Goal: Task Accomplishment & Management: Complete application form

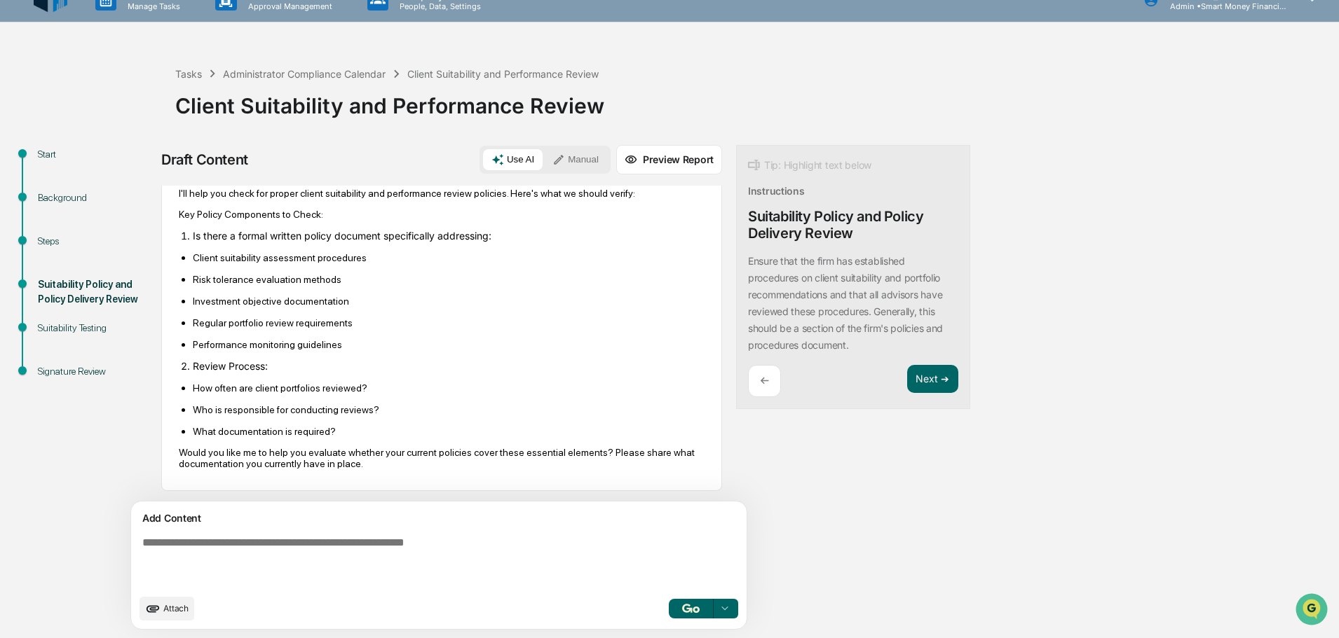
scroll to position [85, 0]
click at [176, 614] on span "Attach" at bounding box center [175, 608] width 25 height 11
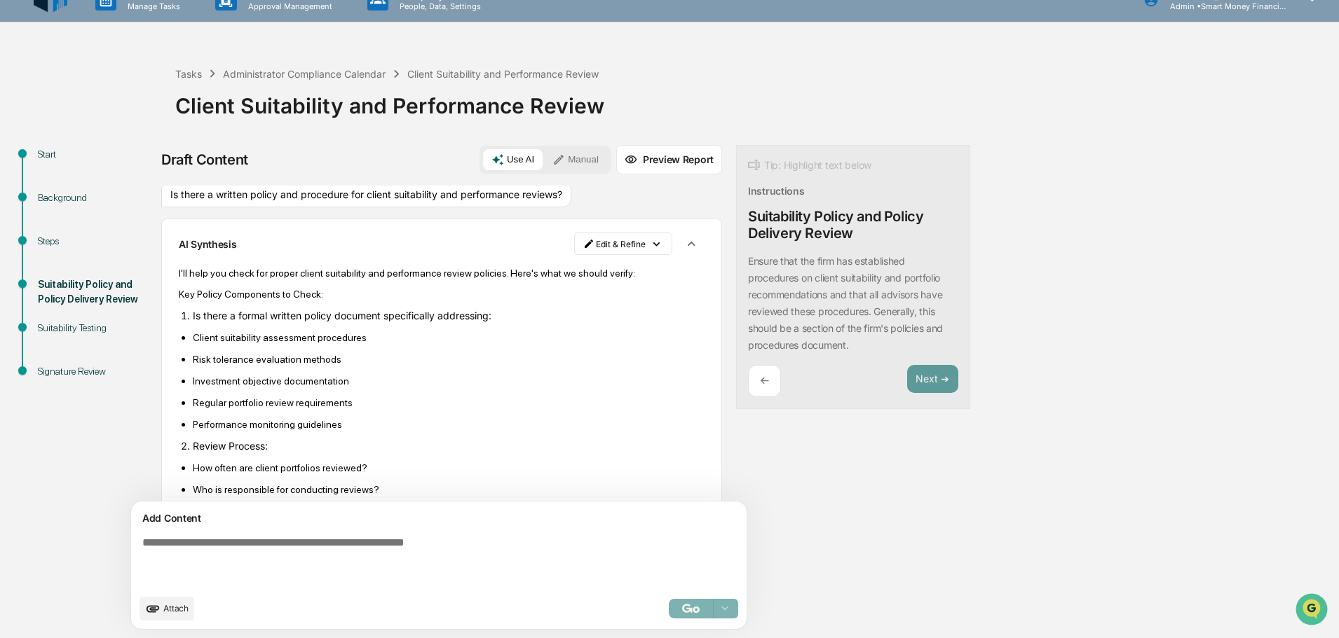
scroll to position [0, 0]
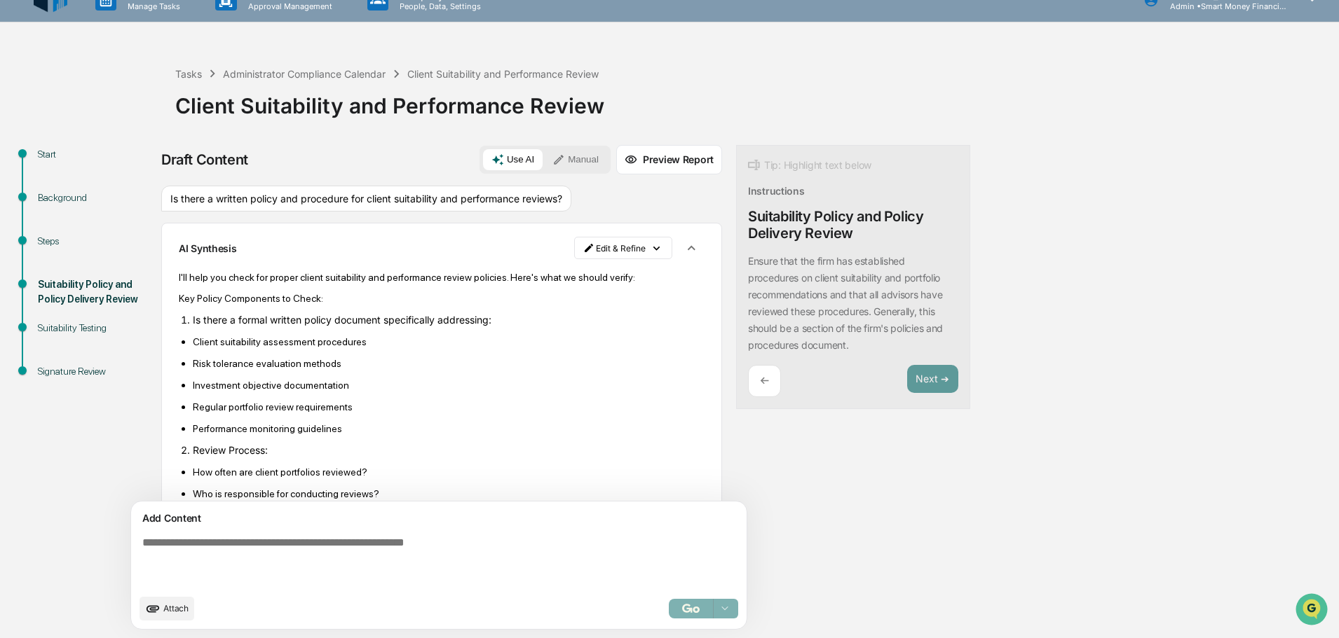
click at [332, 205] on div "Is there a written policy and procedure for client suitability and performance …" at bounding box center [366, 199] width 410 height 27
copy div "Is there a written policy and procedure for client suitability and performance …"
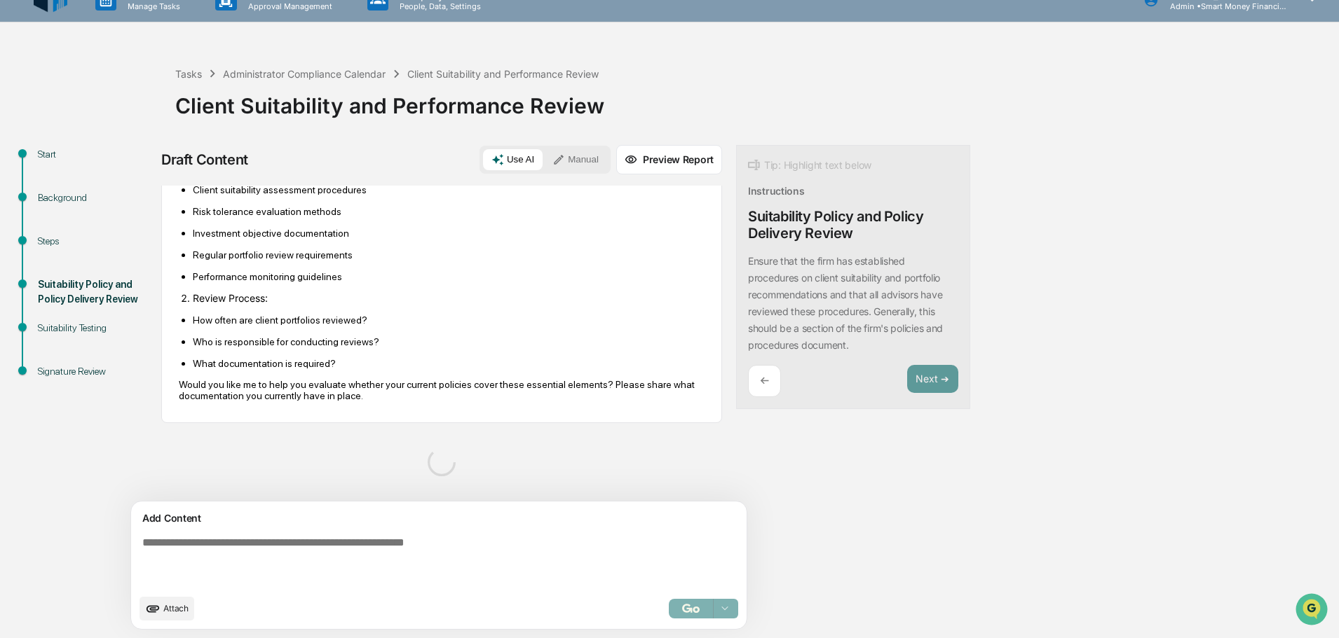
click at [345, 521] on div "Add Content" at bounding box center [438, 518] width 599 height 17
click at [346, 537] on textarea at bounding box center [442, 562] width 610 height 62
paste textarea "**********"
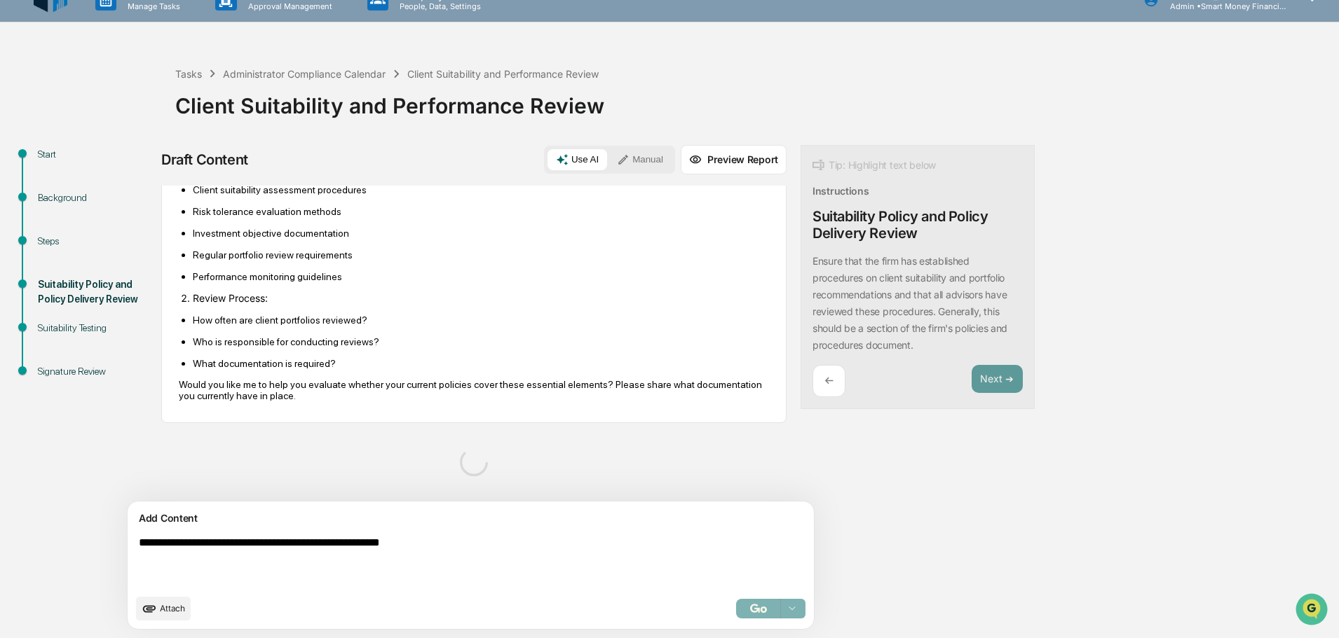
scroll to position [219, 0]
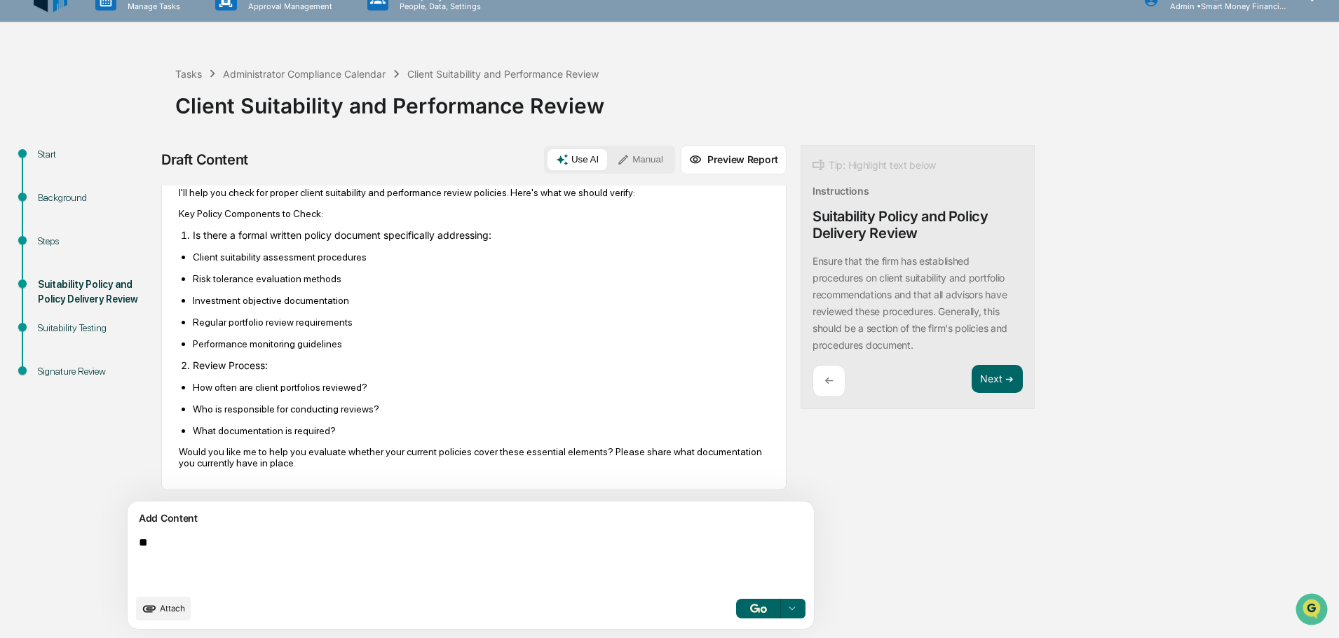
type textarea "*"
type textarea "**********"
drag, startPoint x: 330, startPoint y: 557, endPoint x: 101, endPoint y: 522, distance: 231.8
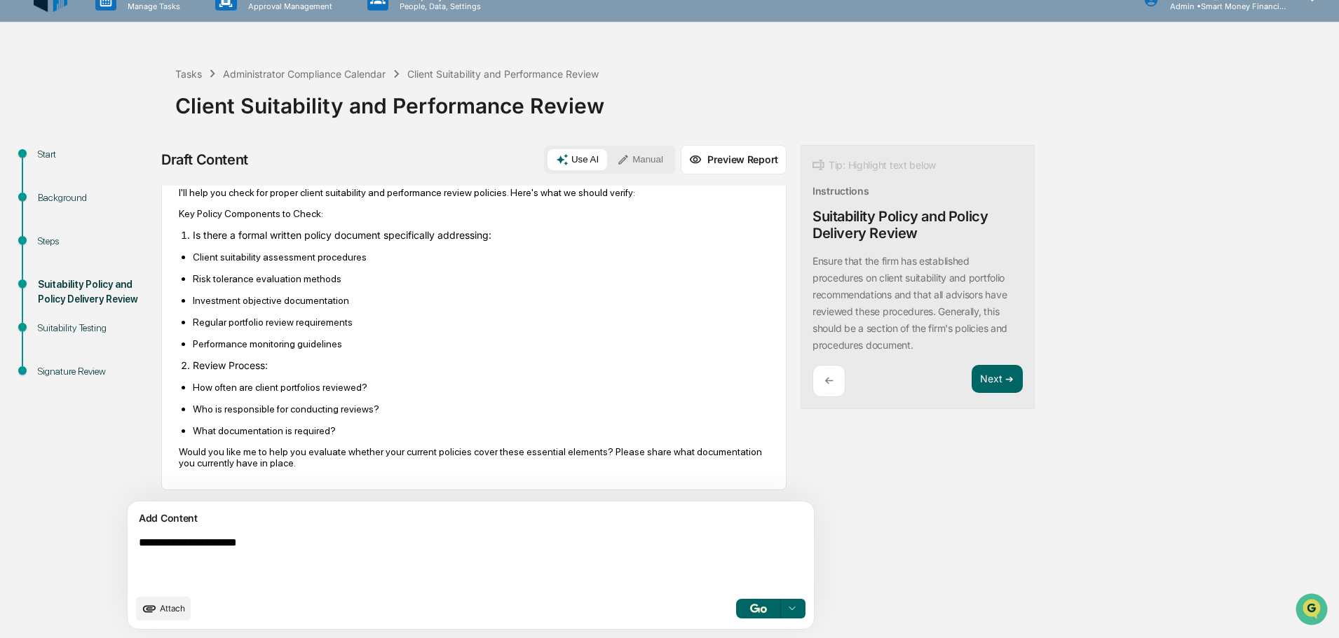
click at [101, 522] on div "**********" at bounding box center [669, 391] width 1325 height 493
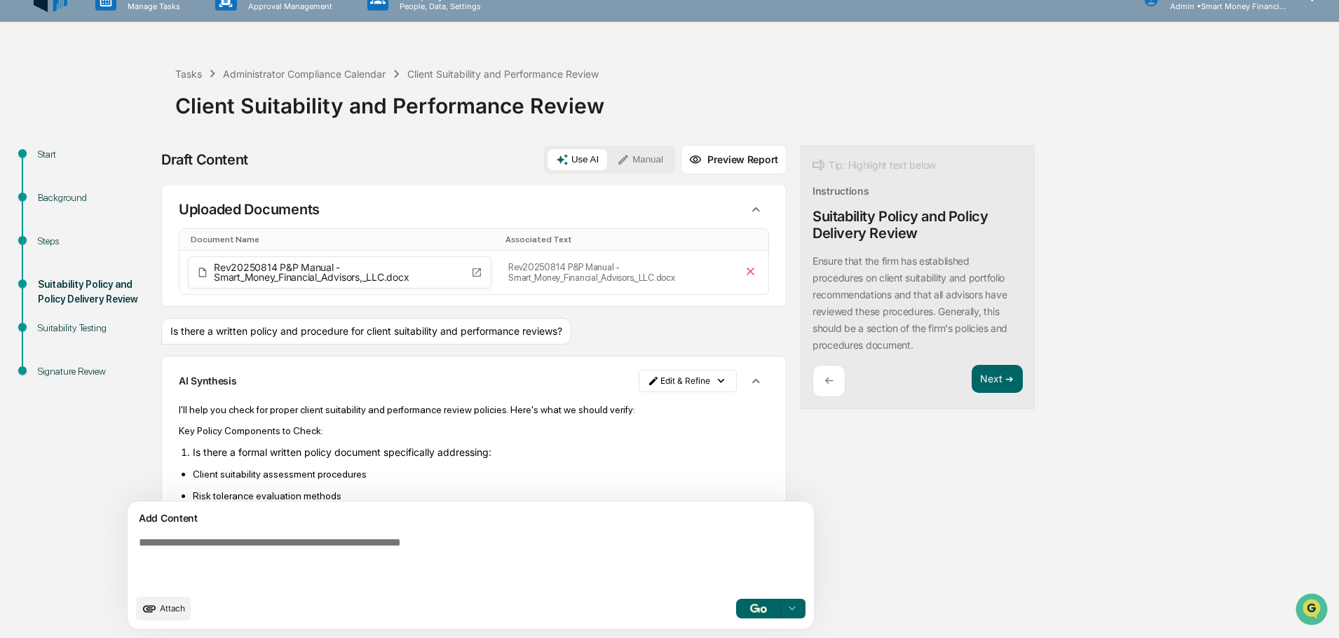
scroll to position [0, 0]
click at [264, 335] on div "Is there a written policy and procedure for client suitability and performance …" at bounding box center [366, 333] width 410 height 27
copy div "Is there a written policy and procedure for client suitability and performance …"
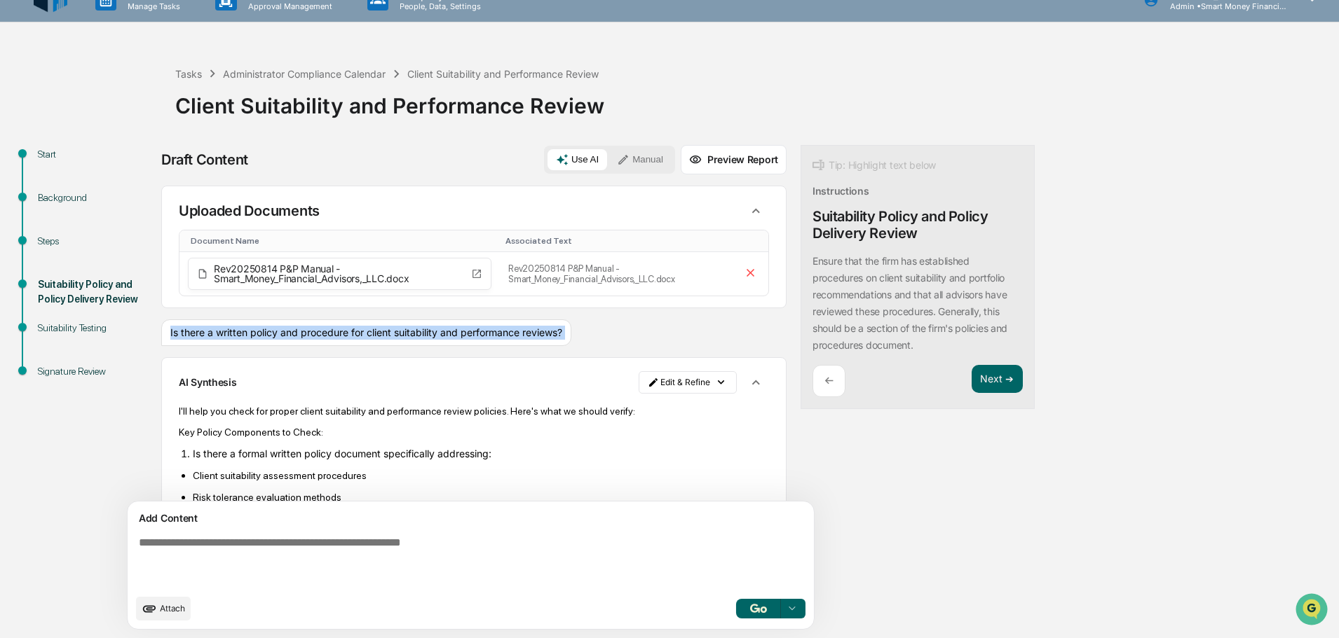
click at [295, 542] on textarea at bounding box center [438, 562] width 610 height 62
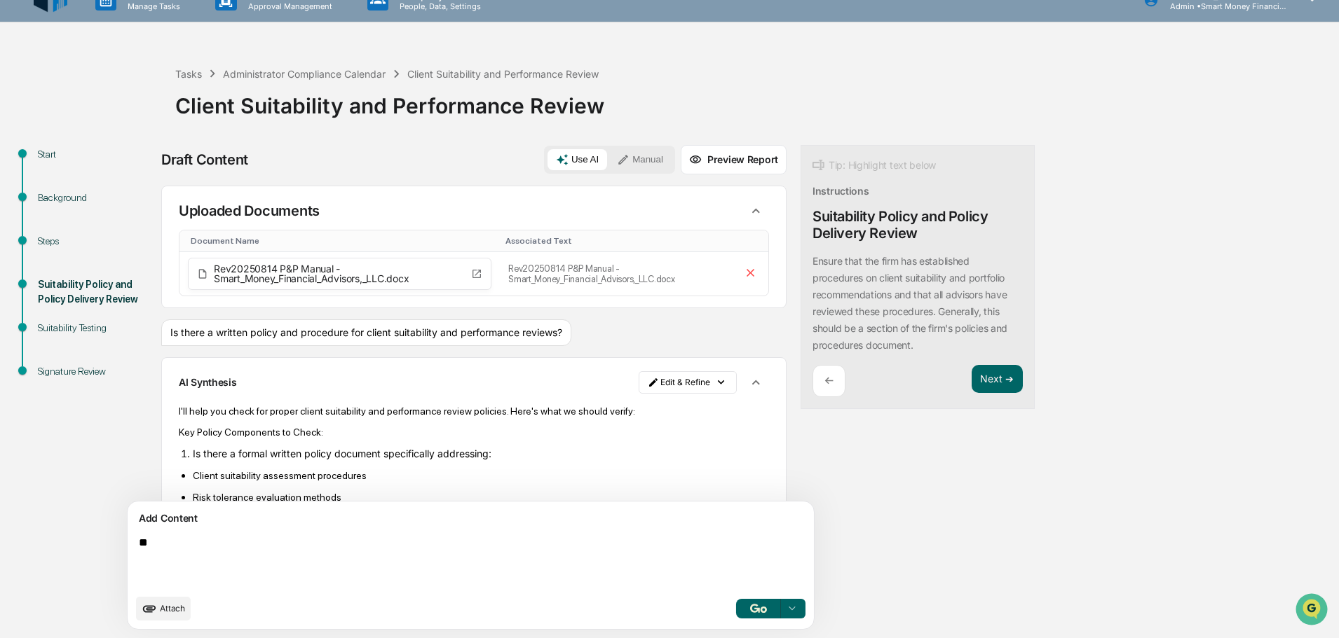
type textarea "*"
type textarea "**********"
click at [781, 613] on div at bounding box center [792, 609] width 22 height 22
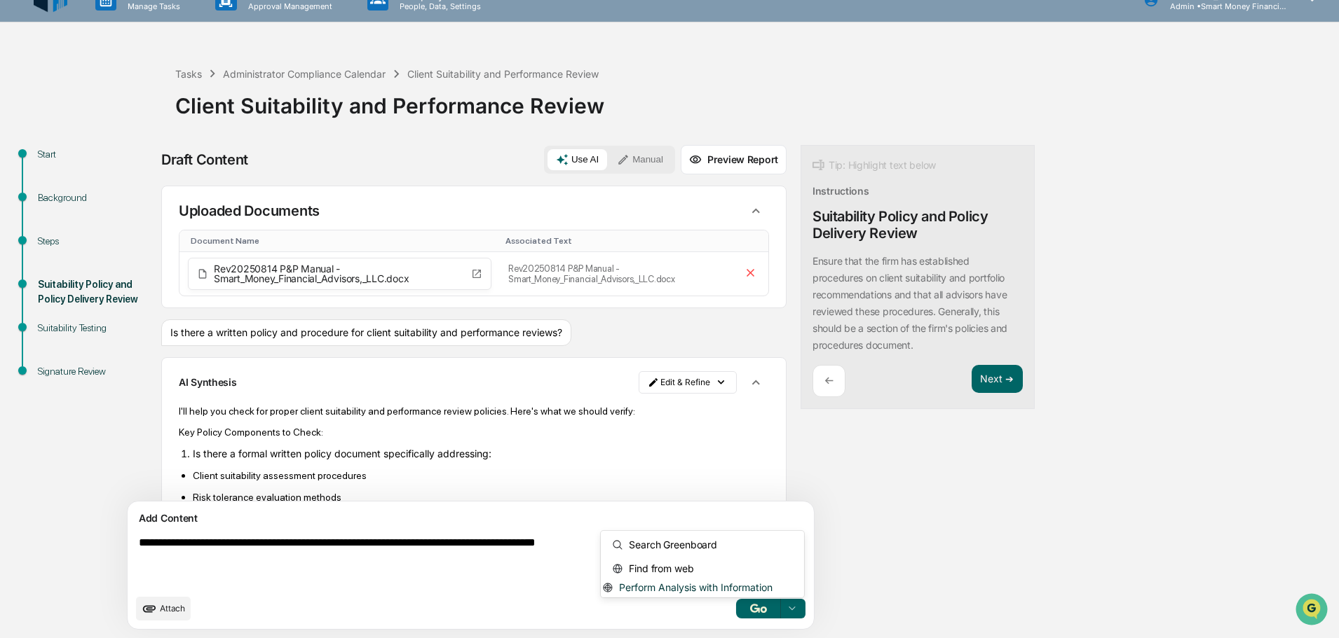
click at [695, 582] on span "Perform Analysis with Information" at bounding box center [692, 588] width 159 height 12
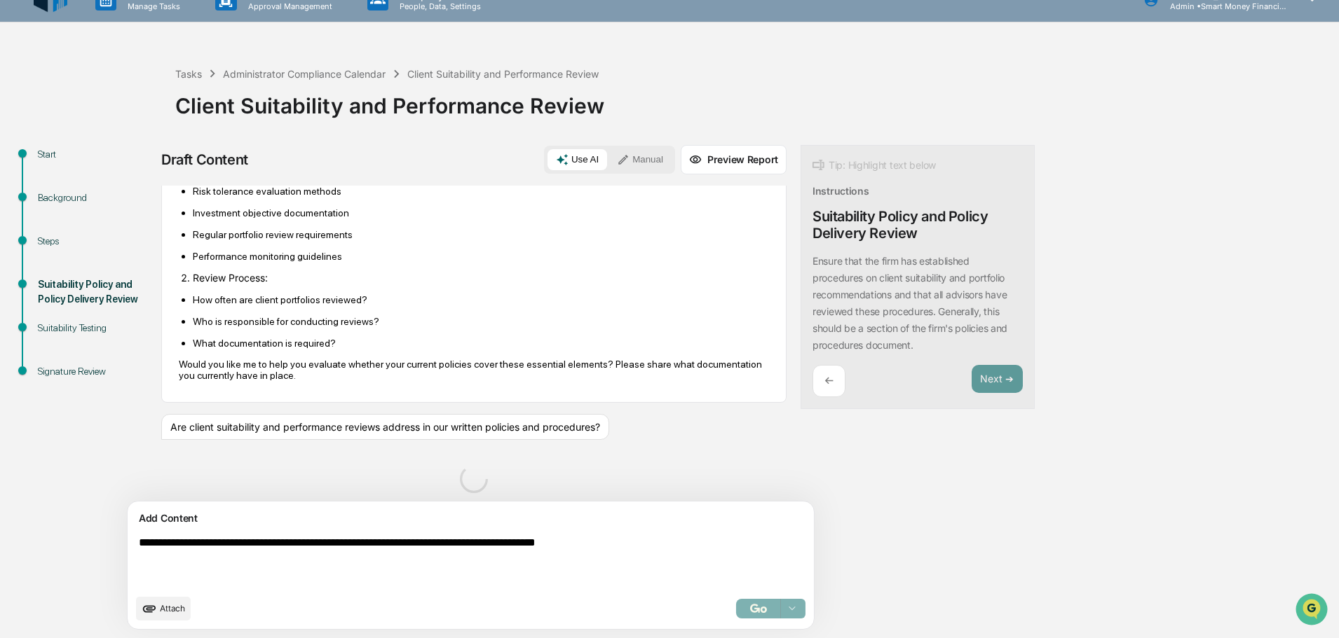
scroll to position [324, 0]
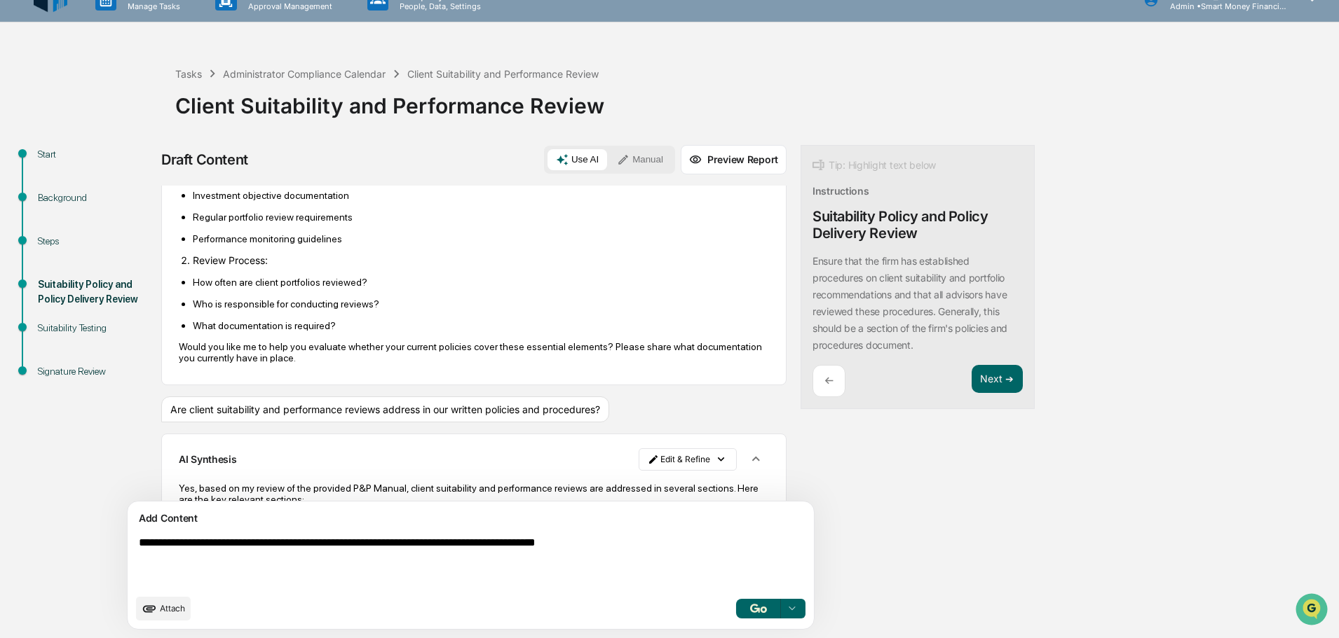
drag, startPoint x: 719, startPoint y: 104, endPoint x: 698, endPoint y: 388, distance: 285.3
click at [698, 388] on div "Uploaded Documents Document Name Associated Text Rev20250814 P&P Manual - Smart…" at bounding box center [473, 344] width 625 height 316
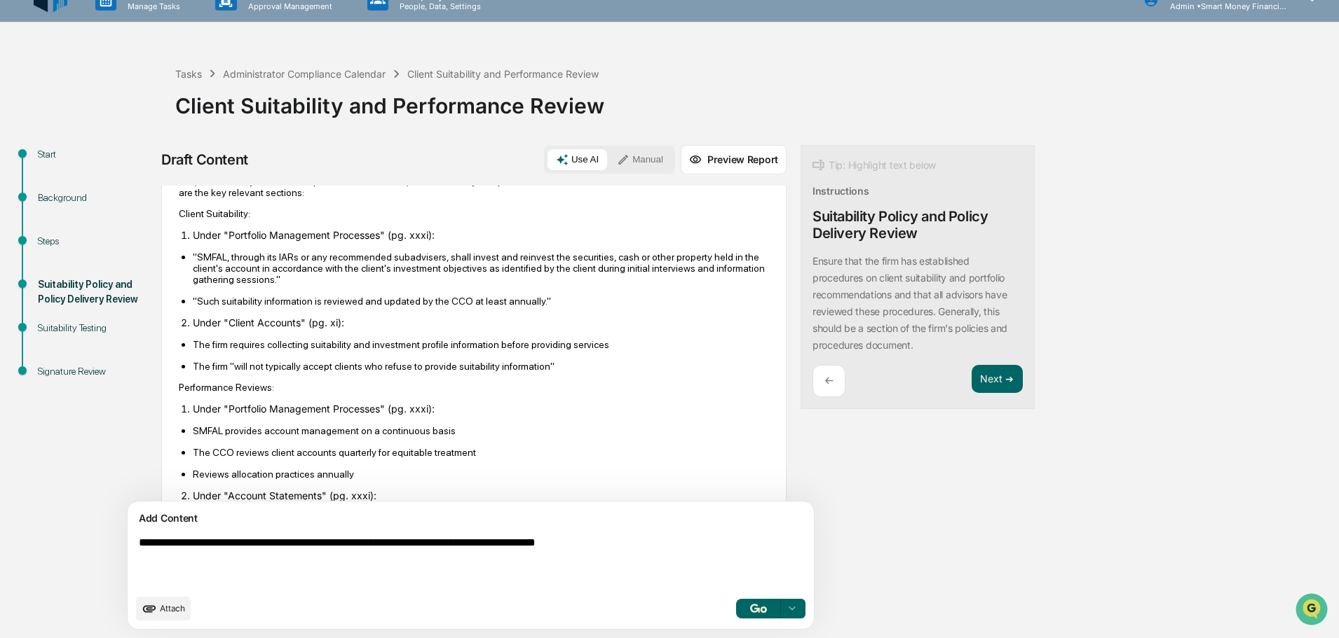
scroll to position [826, 0]
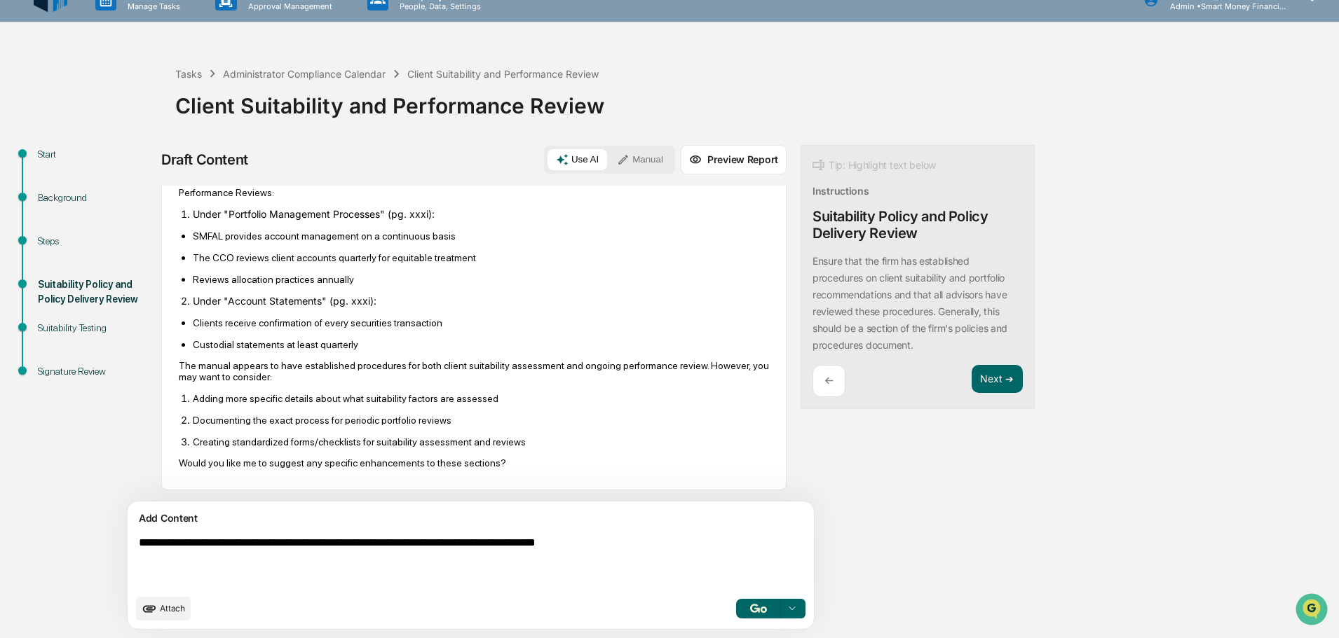
click at [294, 561] on textarea "**********" at bounding box center [438, 562] width 610 height 62
type textarea "**********"
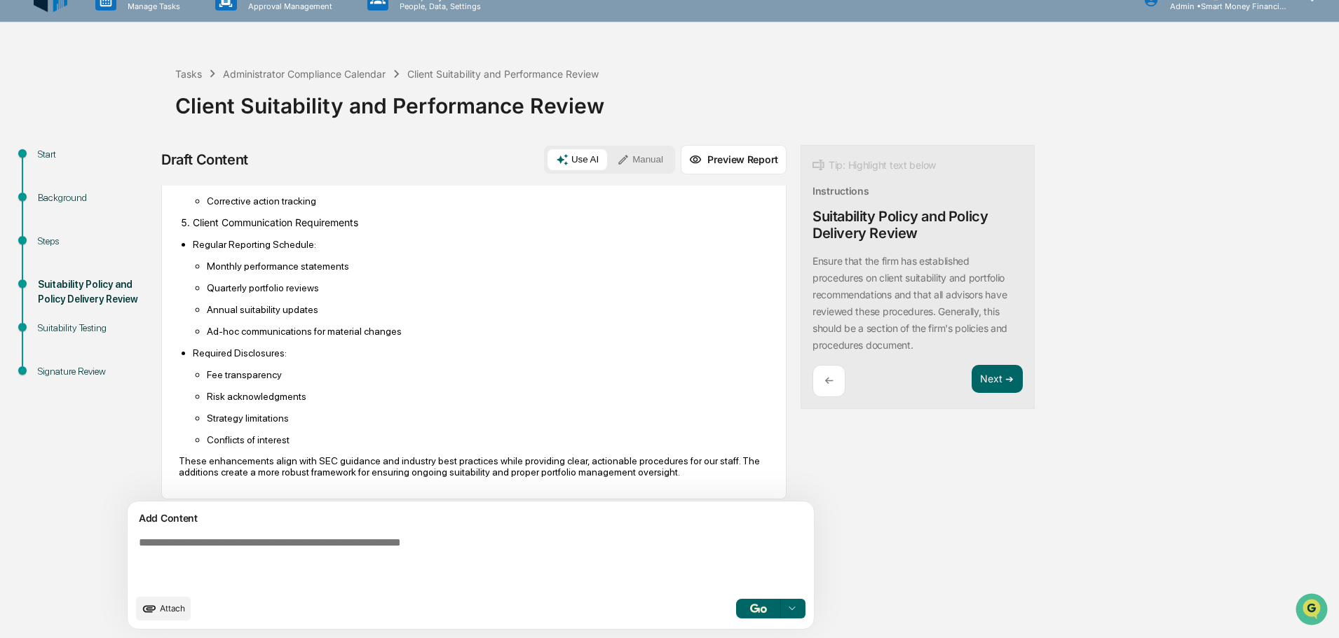
scroll to position [2347, 0]
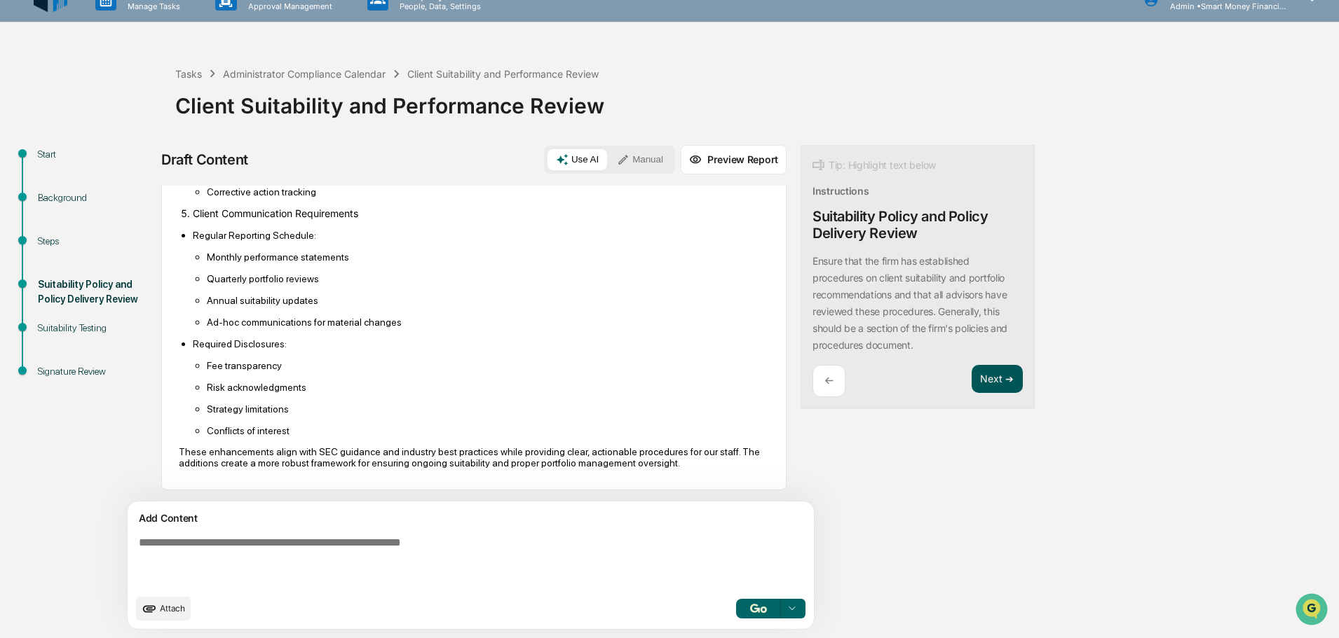
click at [971, 389] on button "Next ➔" at bounding box center [996, 379] width 51 height 29
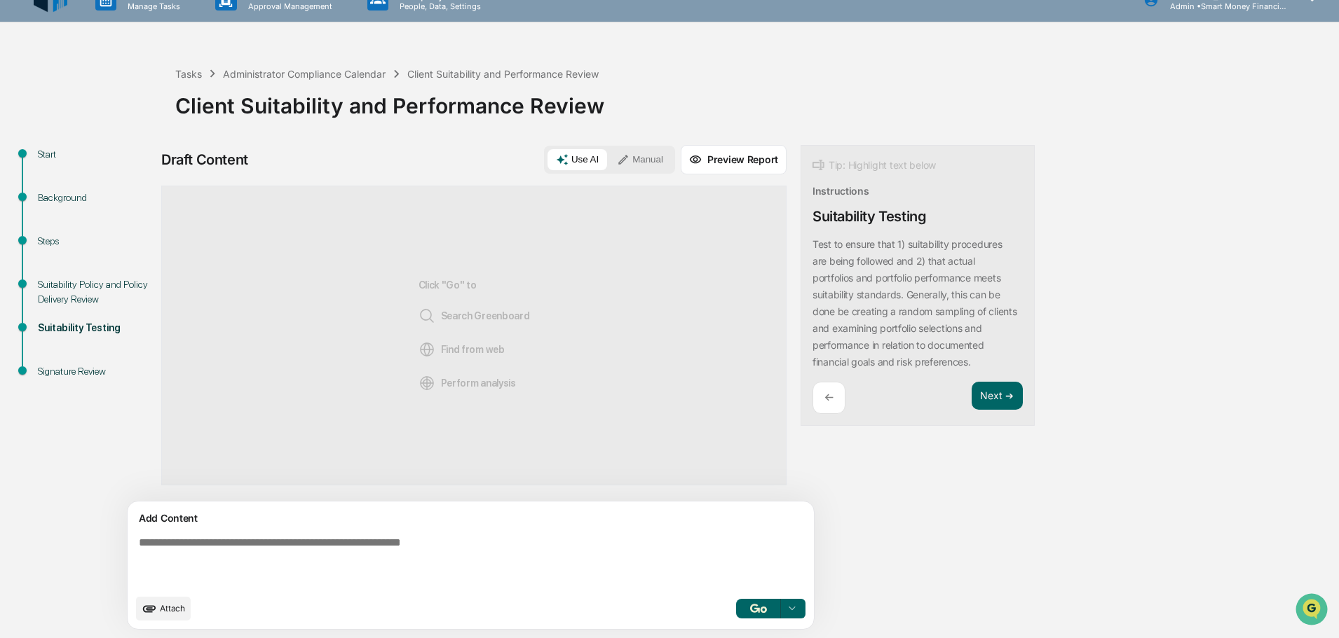
scroll to position [0, 0]
click at [346, 528] on div "Add Content Attach Perform Analysis with Information" at bounding box center [471, 566] width 686 height 128
click at [617, 155] on icon at bounding box center [623, 159] width 13 height 13
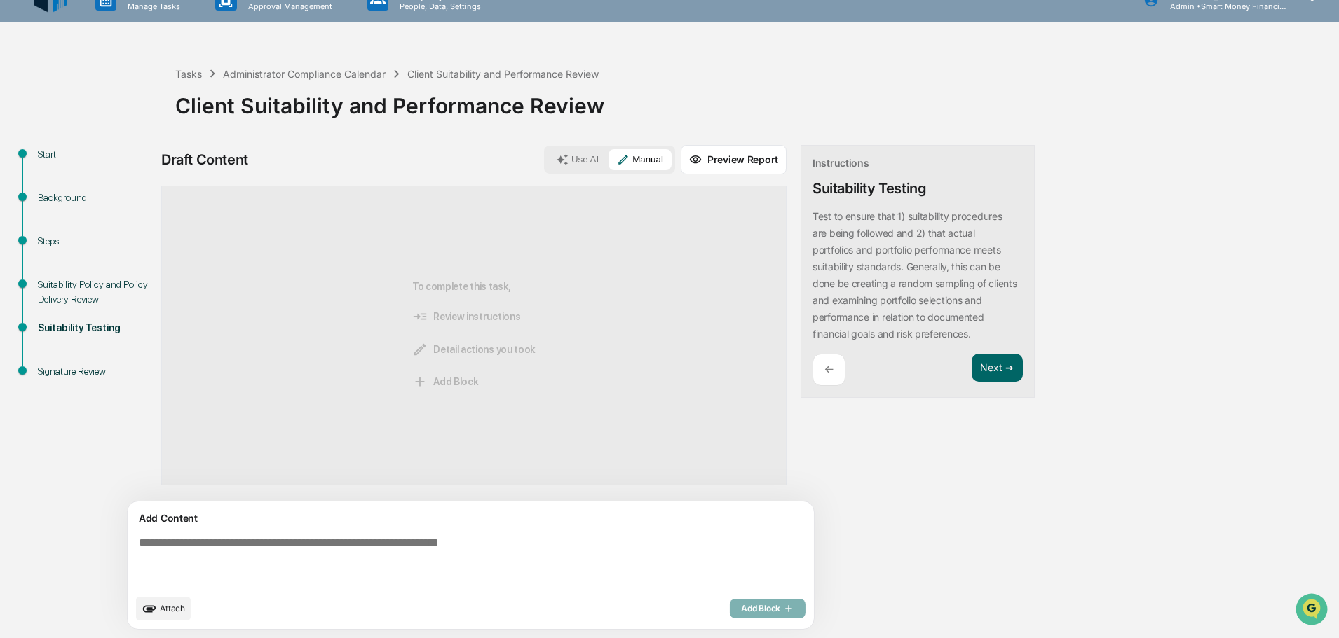
click at [444, 526] on div "Add Content" at bounding box center [470, 518] width 669 height 17
click at [450, 547] on textarea at bounding box center [438, 562] width 610 height 62
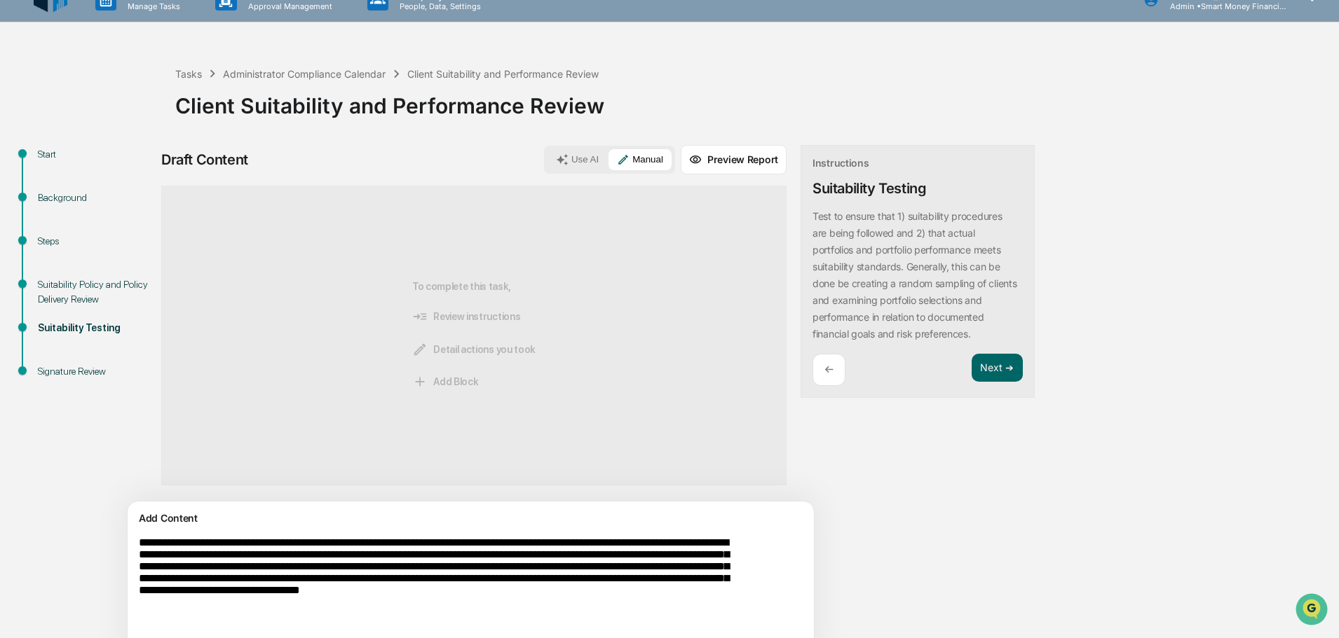
scroll to position [67, 0]
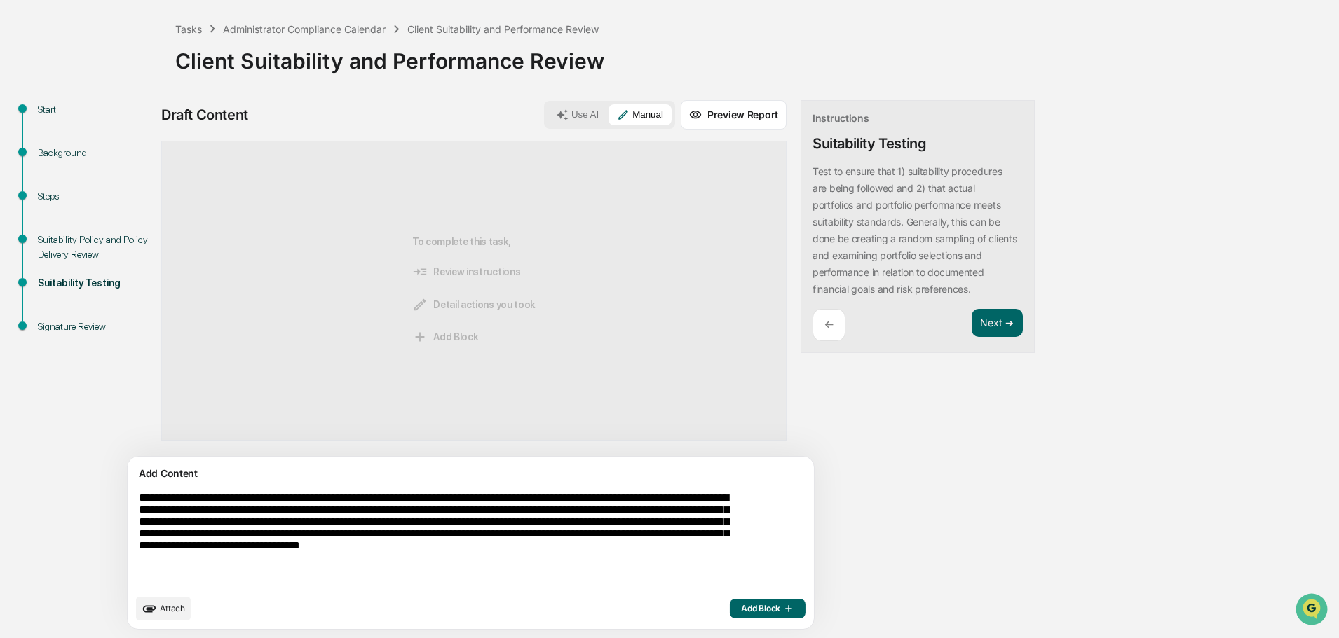
type textarea "**********"
click at [720, 620] on div "Attach Add Block" at bounding box center [470, 609] width 669 height 24
click at [780, 607] on icon "button" at bounding box center [787, 608] width 14 height 11
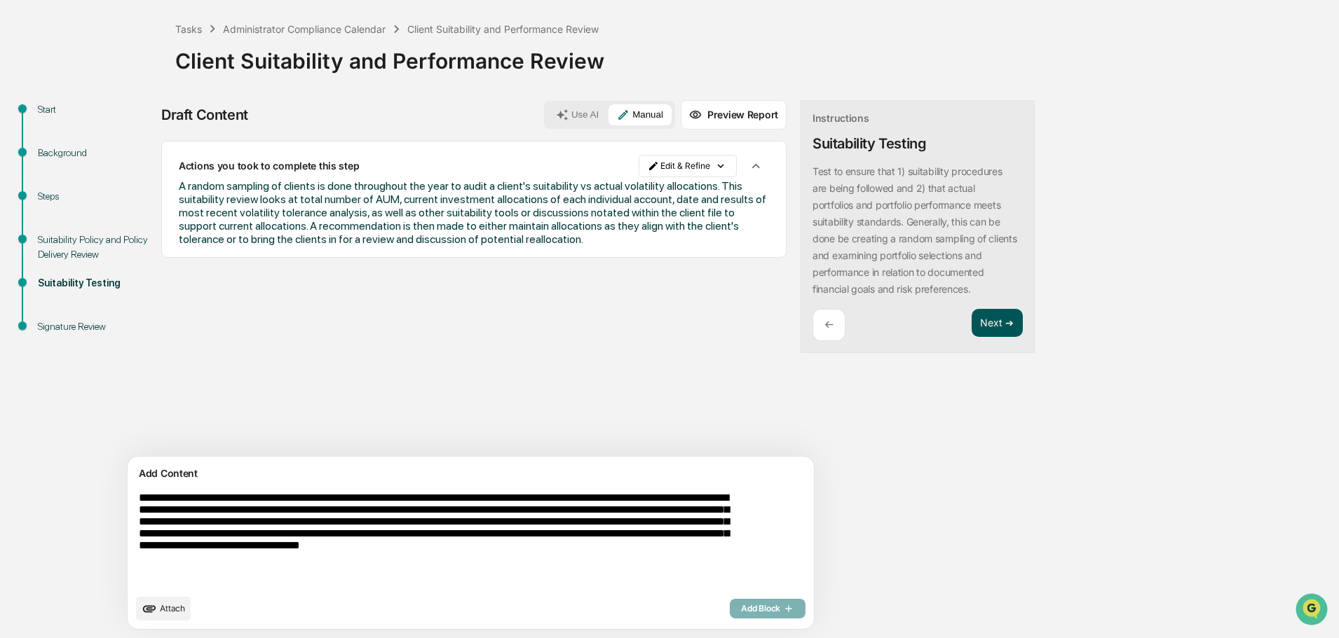
click at [971, 329] on button "Next ➔" at bounding box center [996, 323] width 51 height 29
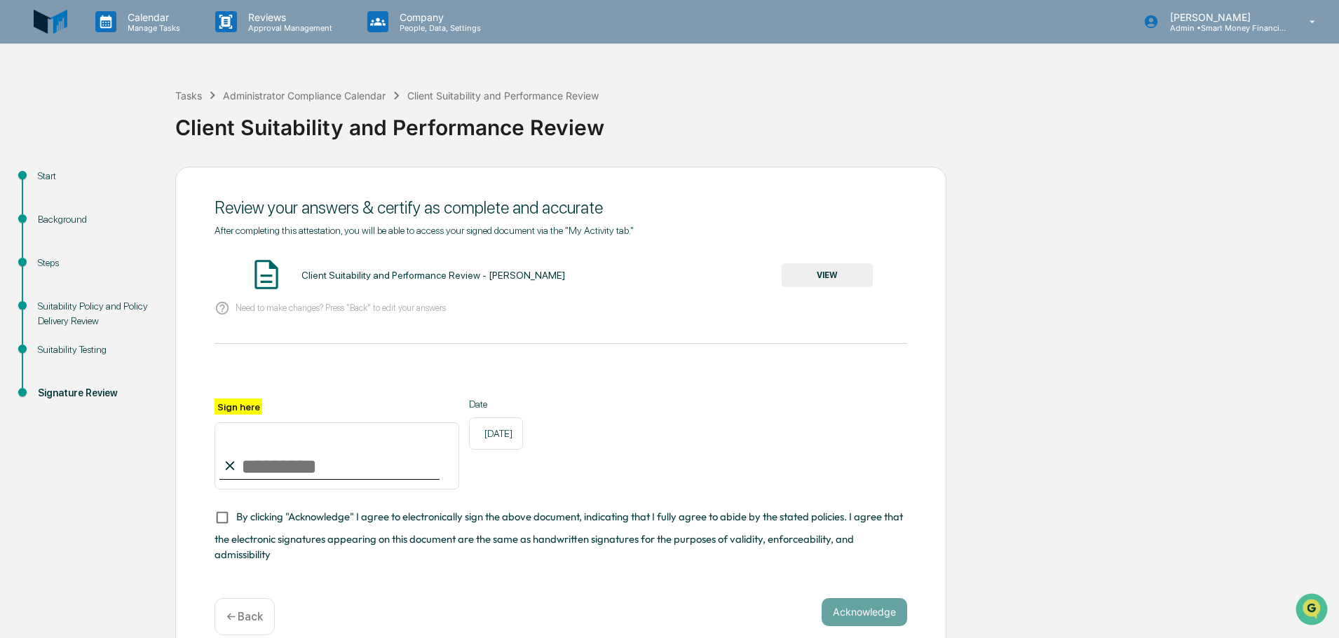
click at [848, 275] on button "VIEW" at bounding box center [826, 276] width 91 height 24
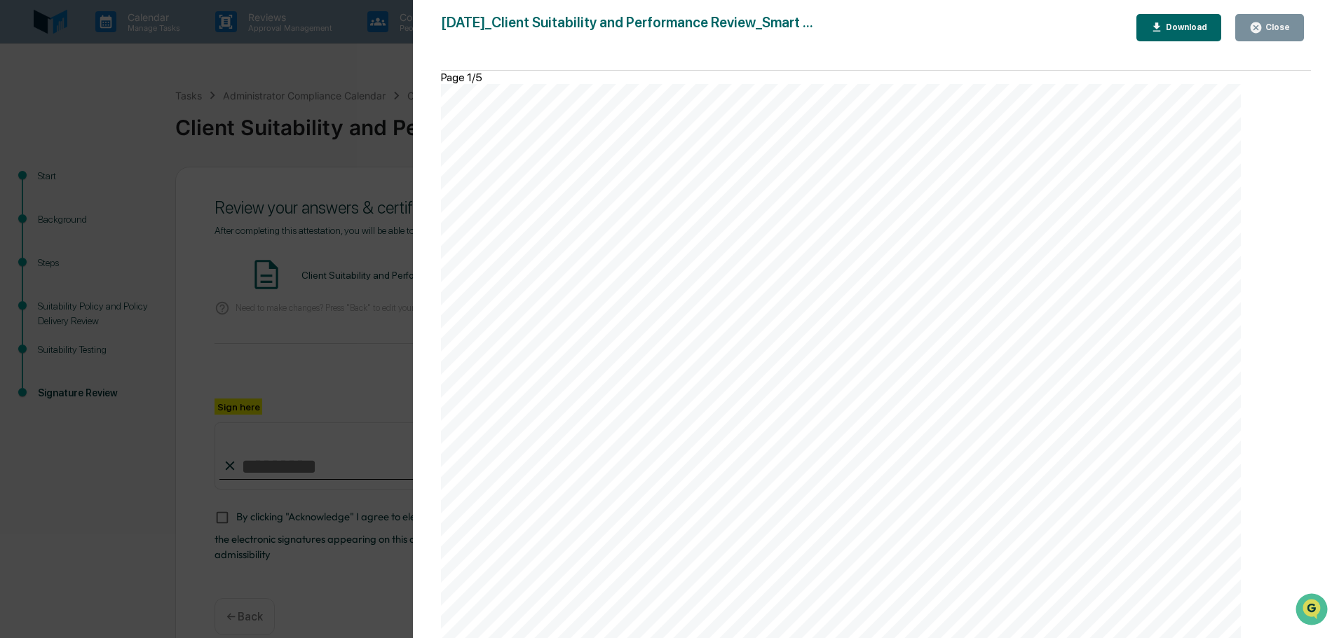
scroll to position [4976, 0]
click at [1269, 31] on div "Close" at bounding box center [1275, 27] width 27 height 10
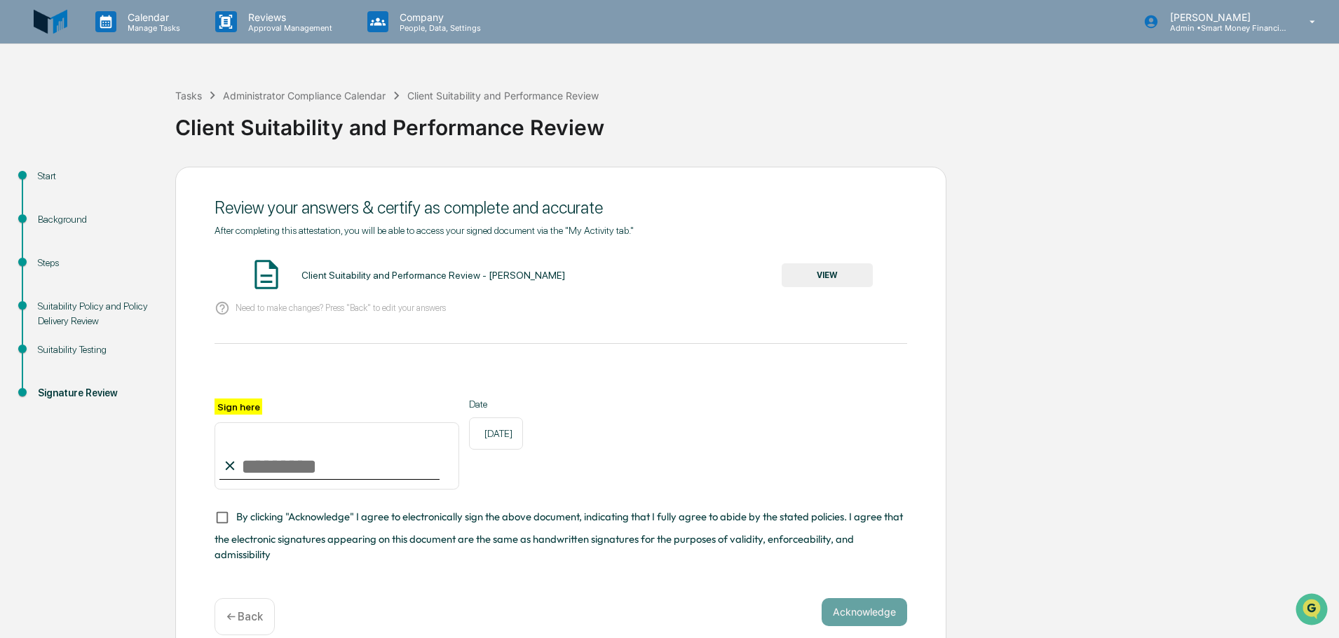
click at [287, 458] on input "Sign here" at bounding box center [336, 456] width 245 height 67
click at [274, 461] on input "Sign here" at bounding box center [336, 456] width 245 height 67
type input "**********"
click at [884, 613] on button "Acknowledge" at bounding box center [864, 613] width 86 height 28
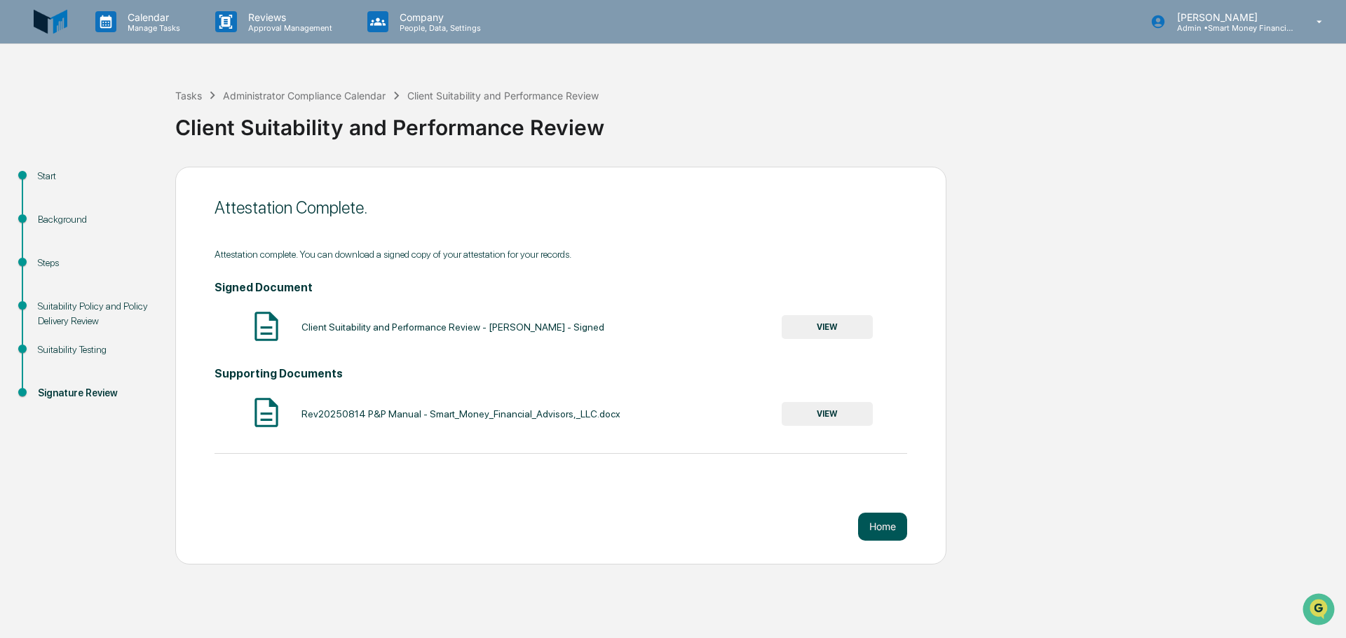
click at [873, 521] on button "Home" at bounding box center [882, 527] width 49 height 28
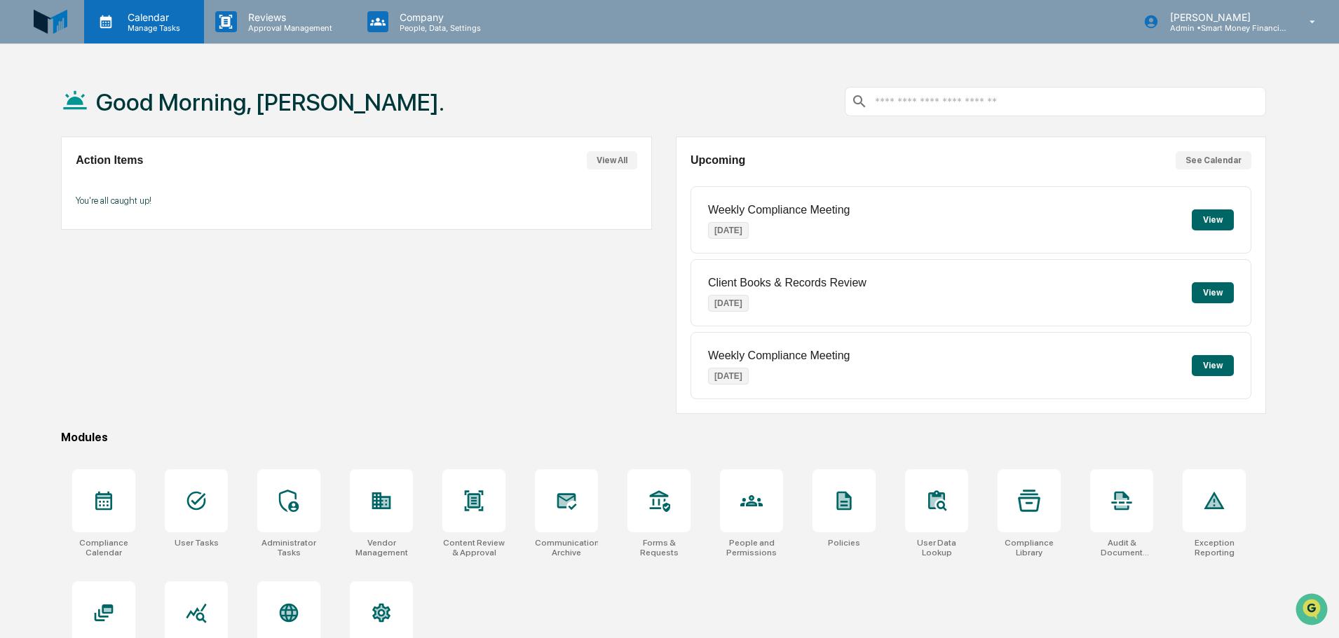
click at [128, 27] on p "Manage Tasks" at bounding box center [151, 28] width 71 height 10
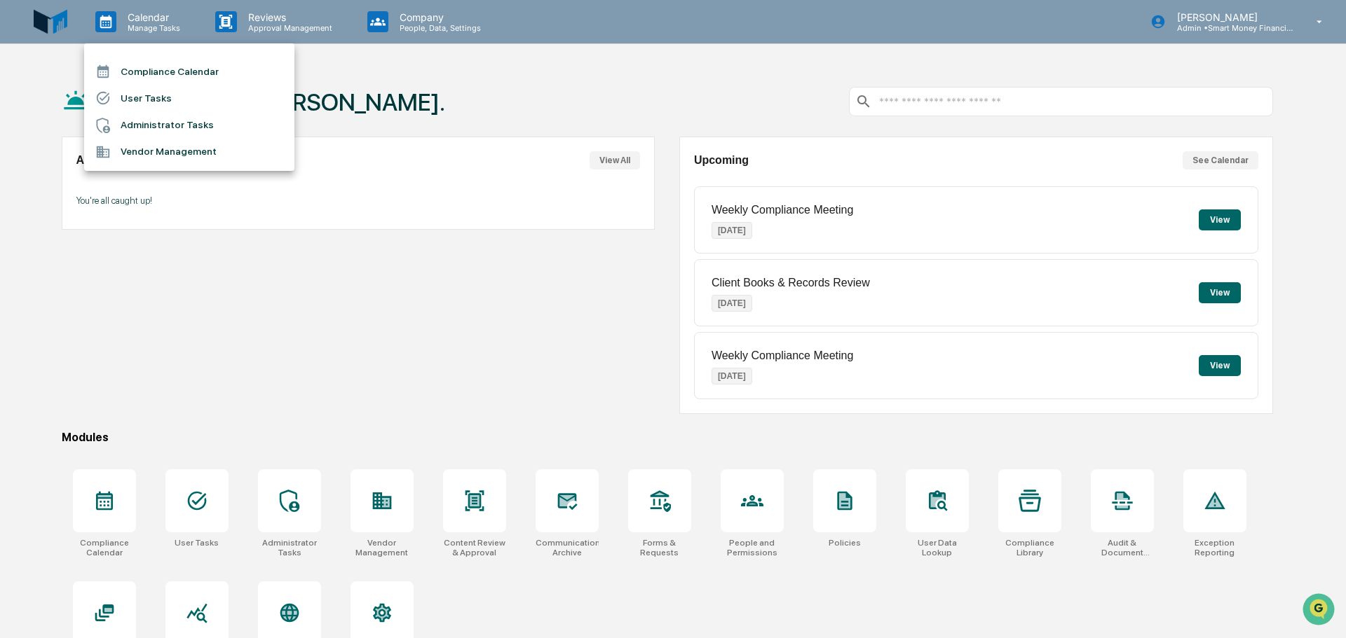
click at [163, 80] on li "Compliance Calendar" at bounding box center [189, 71] width 210 height 27
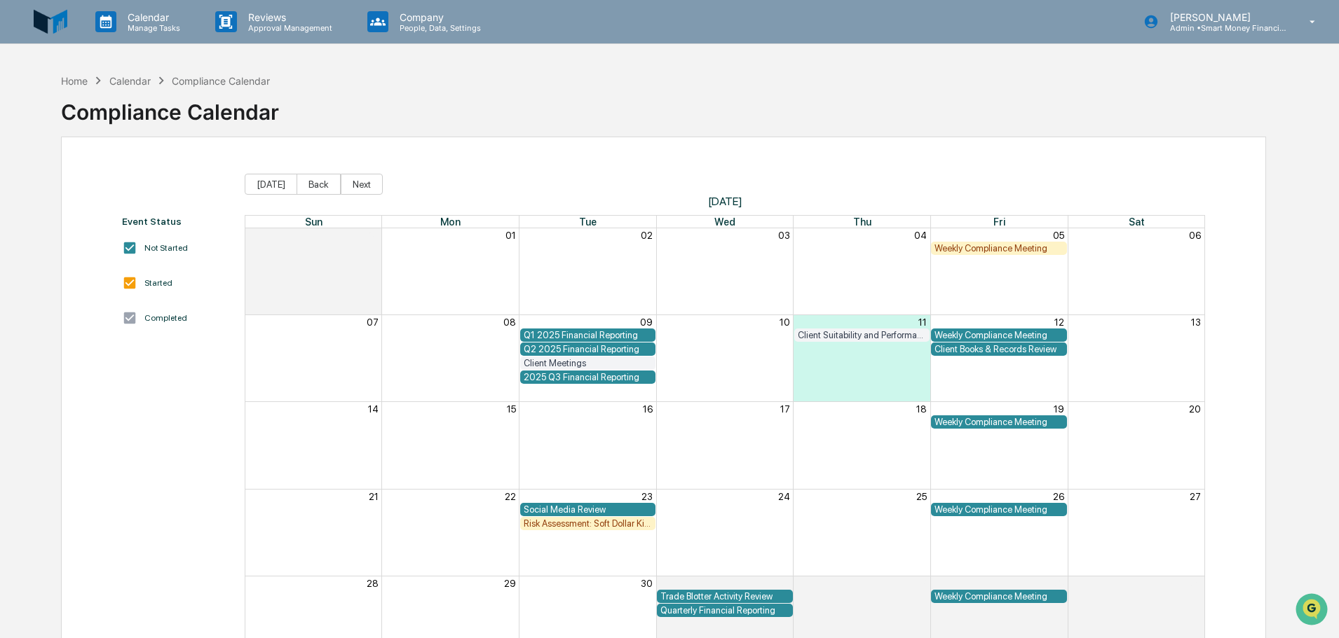
click at [649, 336] on div "Q1 2025 Financial Reporting" at bounding box center [588, 335] width 129 height 11
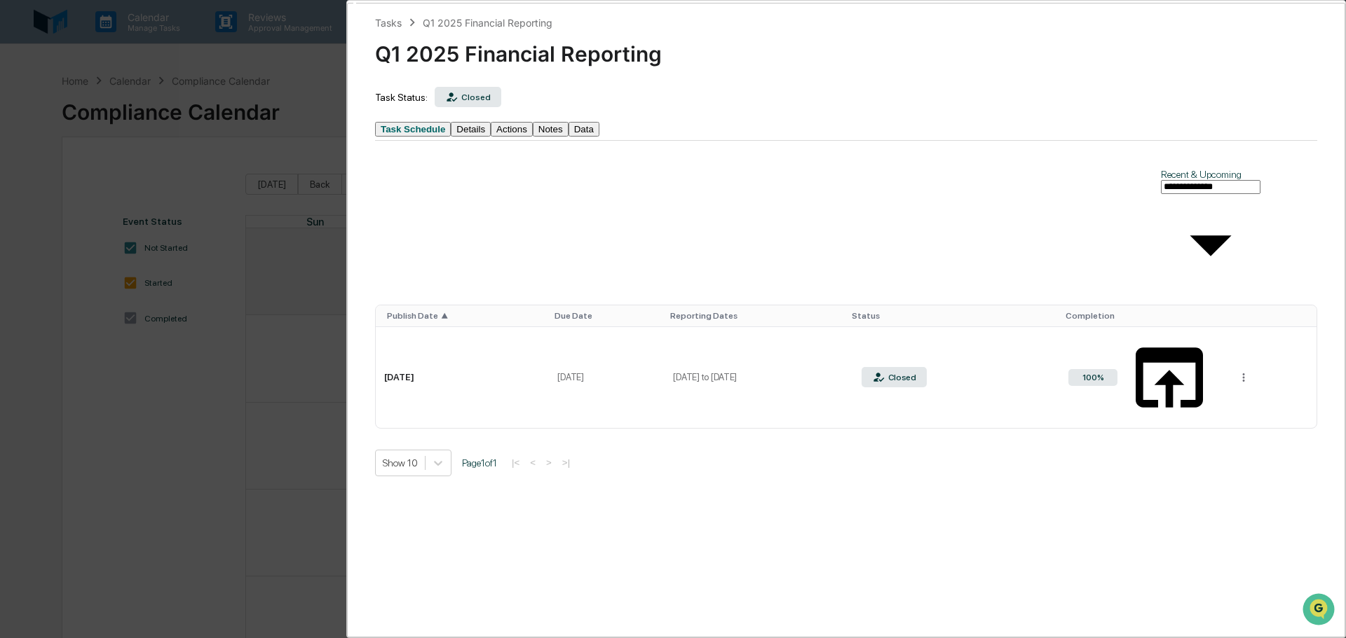
click at [313, 378] on div "**********" at bounding box center [673, 319] width 1346 height 638
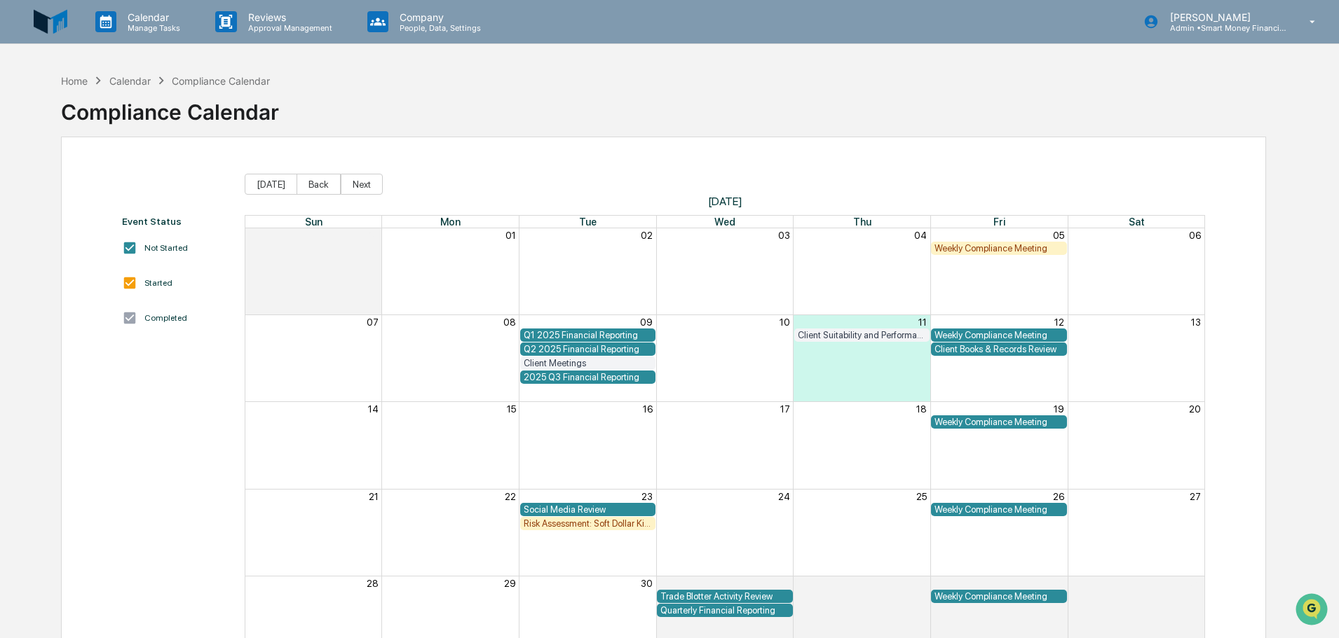
click at [569, 378] on div "2025 Q3 Financial Reporting" at bounding box center [588, 377] width 129 height 11
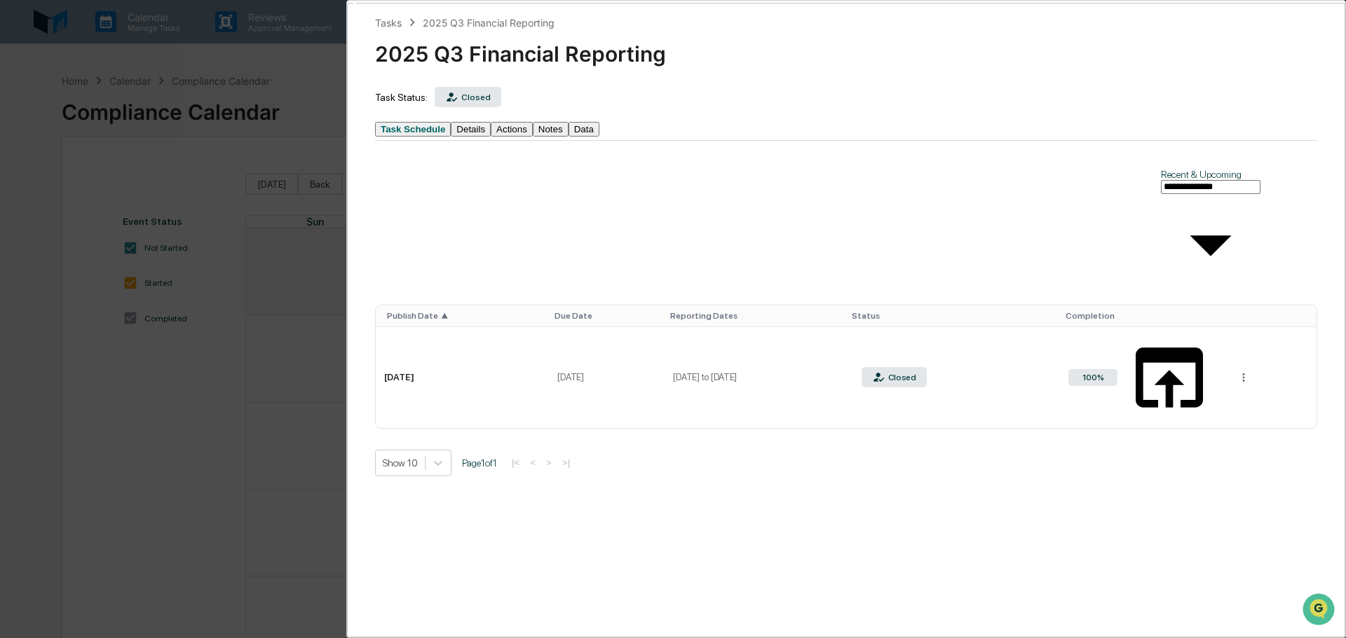
click at [342, 366] on div "**********" at bounding box center [673, 319] width 1346 height 638
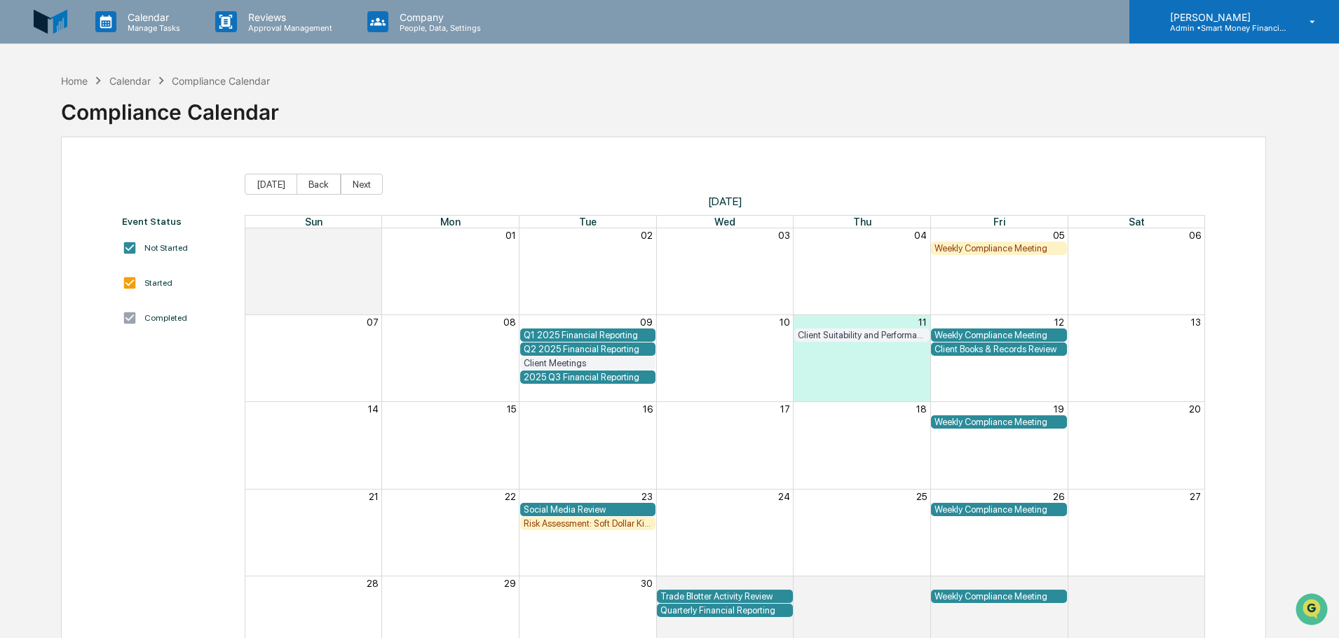
click at [1290, 23] on div "[PERSON_NAME] Admin • Smart Money Financial Advisors" at bounding box center [1234, 21] width 210 height 43
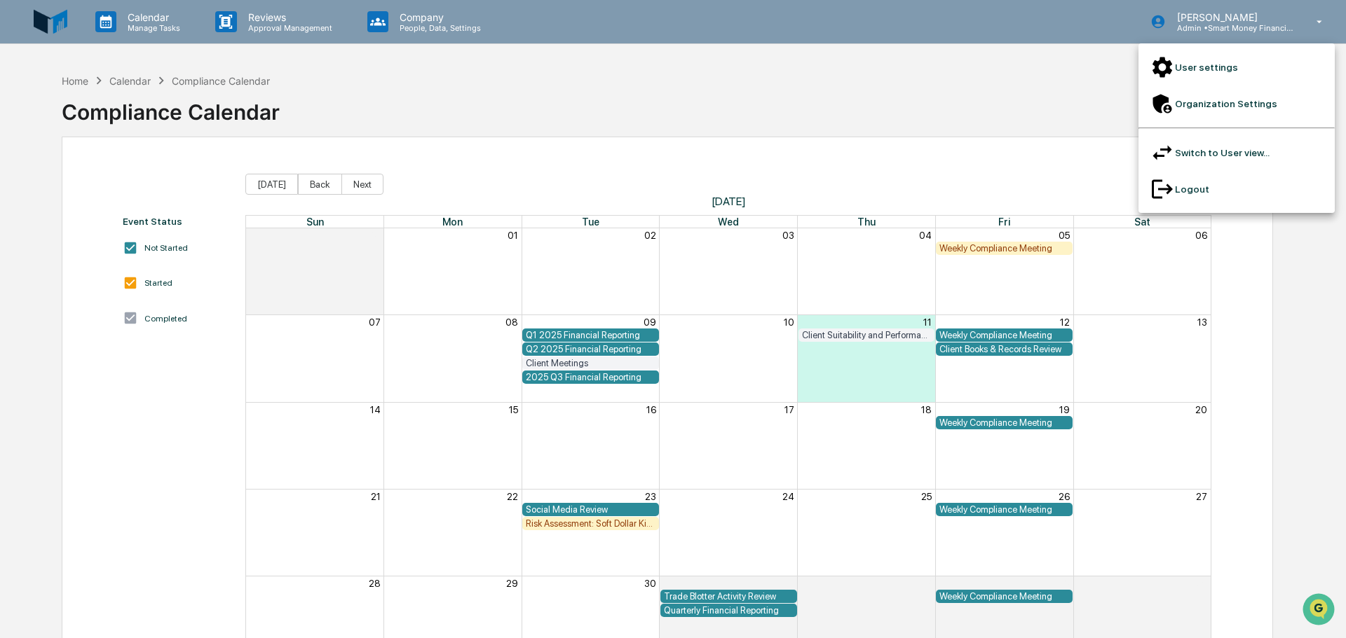
click at [1226, 135] on li "Switch to User view..." at bounding box center [1236, 153] width 196 height 36
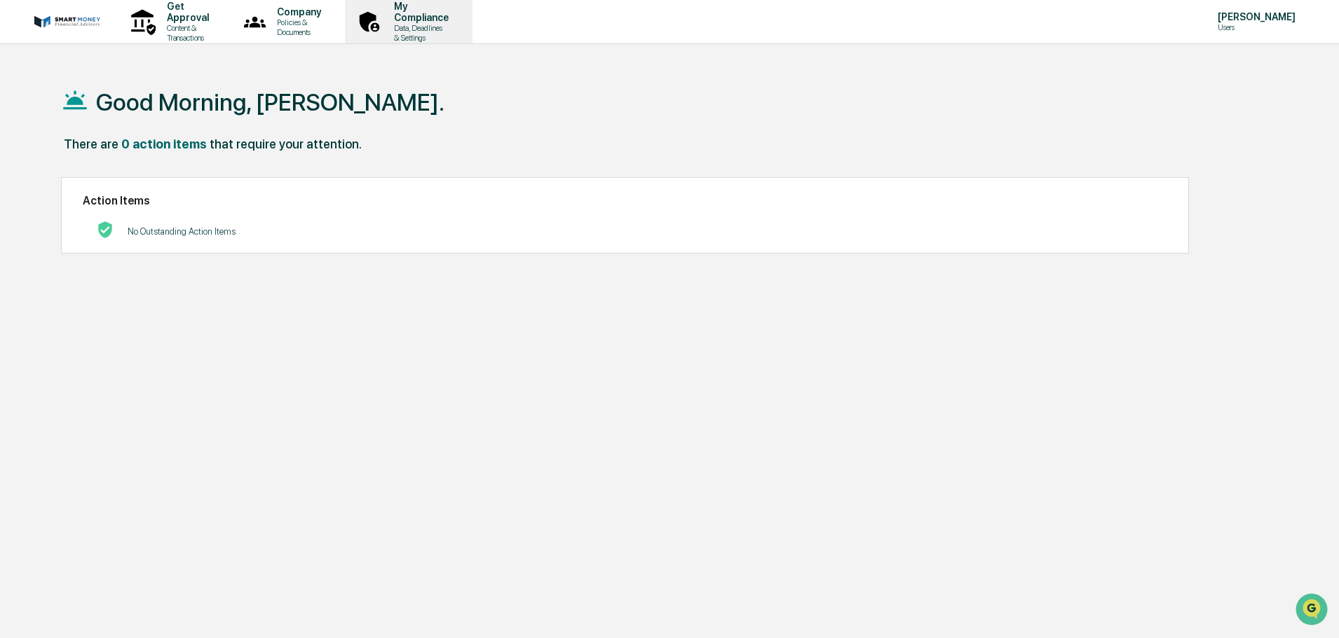
click at [434, 24] on p "Data, Deadlines & Settings" at bounding box center [419, 33] width 73 height 20
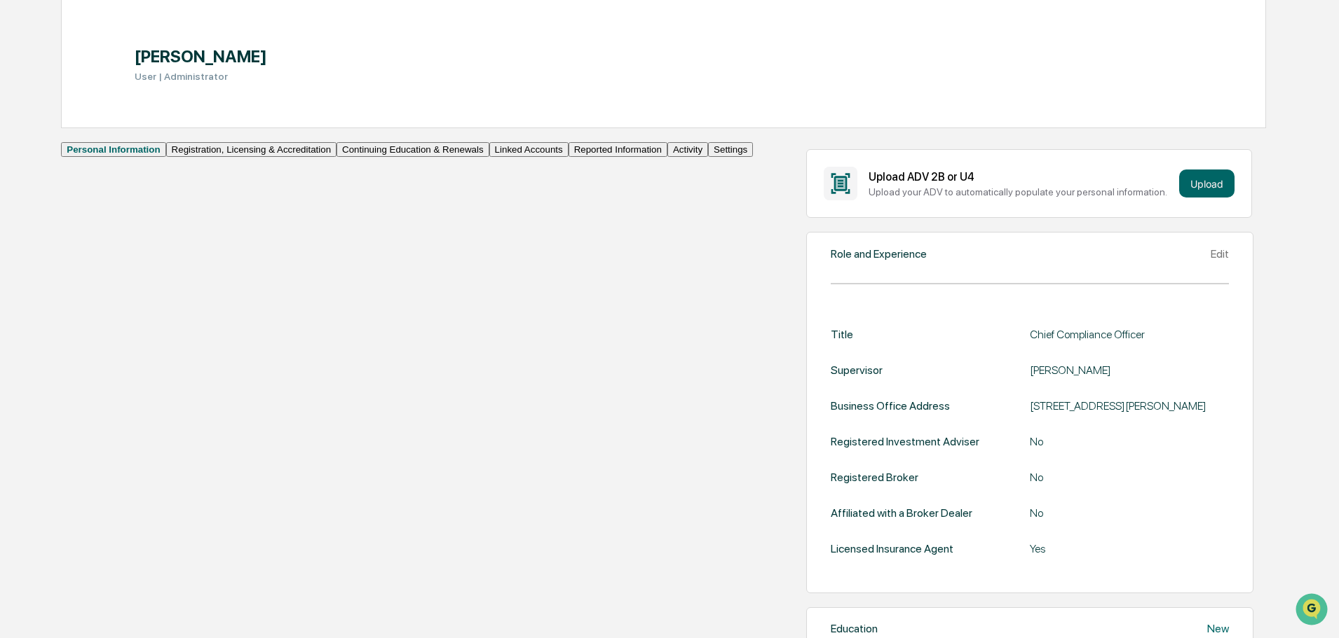
scroll to position [140, 0]
click at [336, 156] on button "Continuing Education & Renewals" at bounding box center [412, 148] width 153 height 15
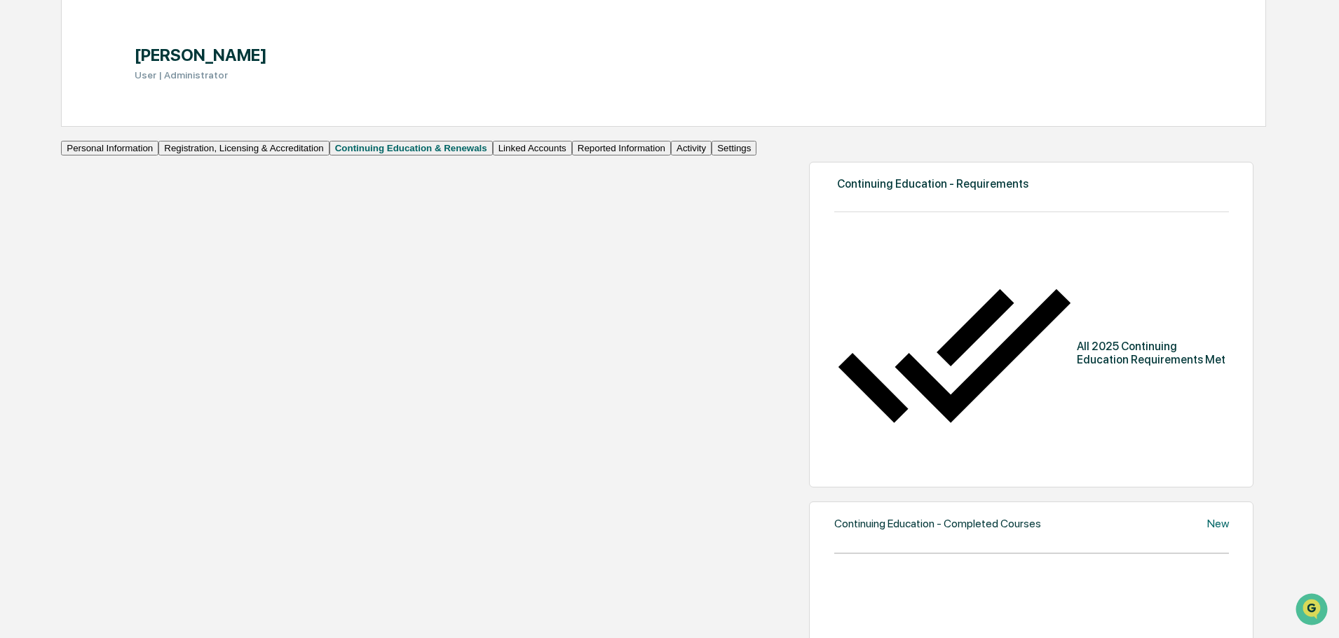
click at [572, 156] on button "Reported Information" at bounding box center [621, 148] width 99 height 15
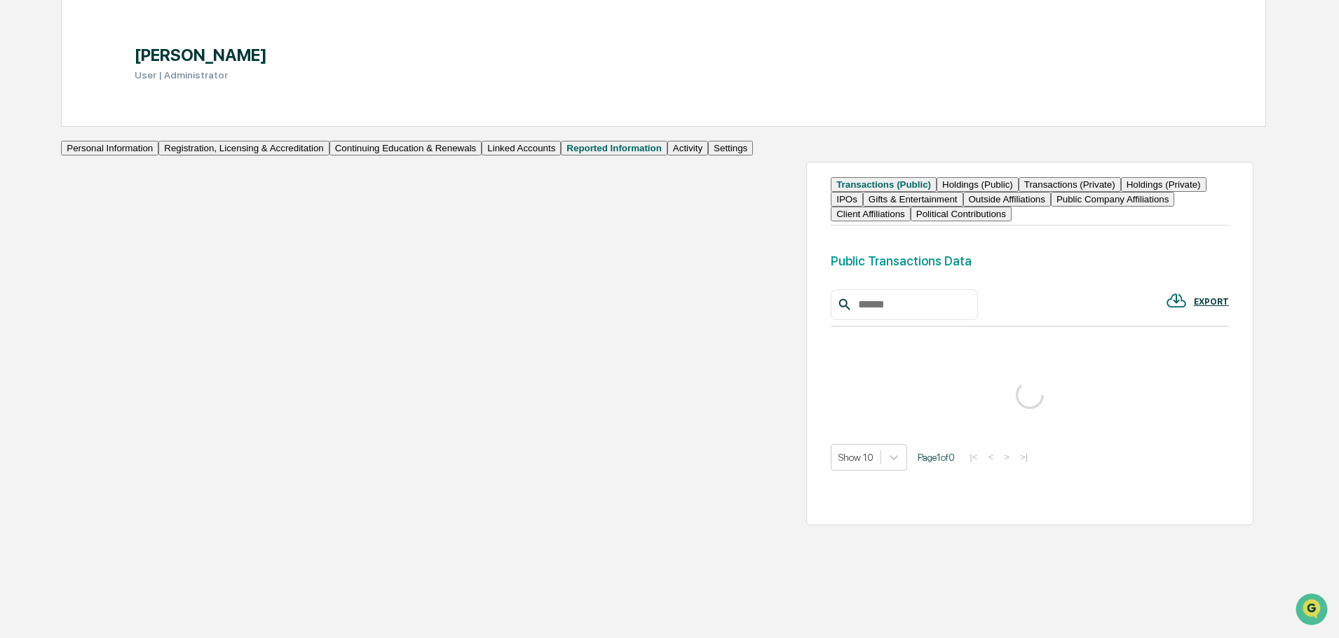
click at [482, 156] on button "Linked Accounts" at bounding box center [521, 148] width 79 height 15
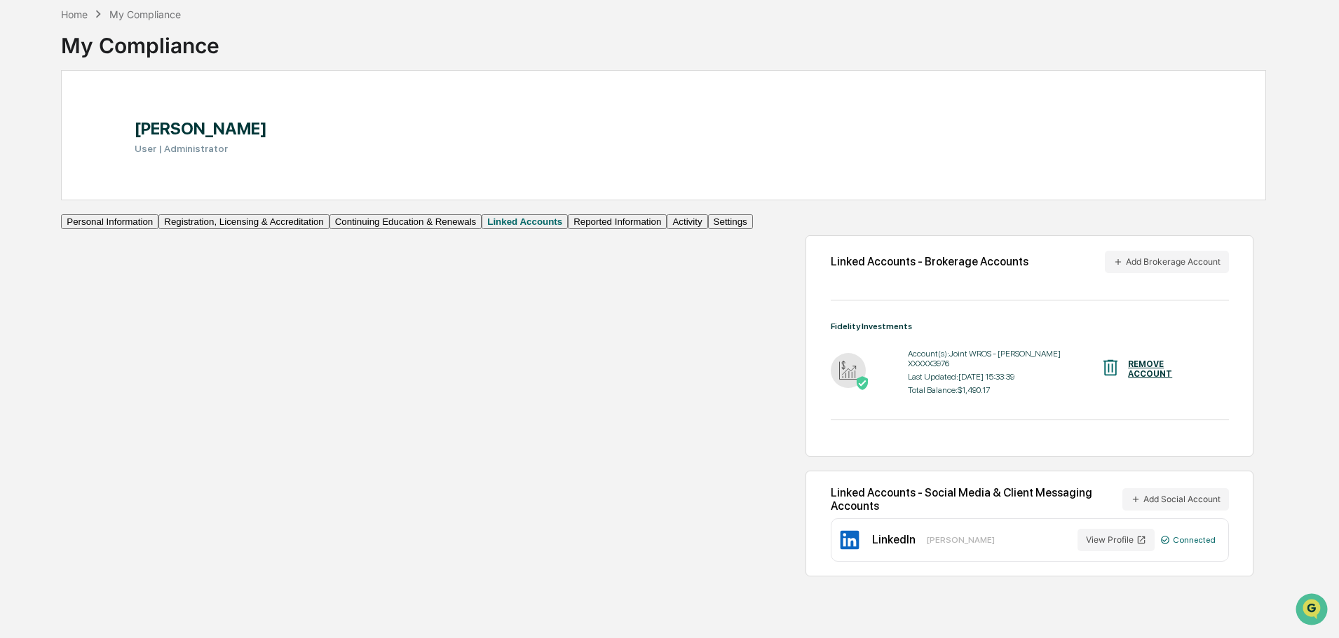
click at [908, 382] on div "Last Updated: [DATE] 15:33:39" at bounding box center [1004, 377] width 192 height 10
click at [182, 229] on button "Registration, Licensing & Accreditation" at bounding box center [243, 221] width 170 height 15
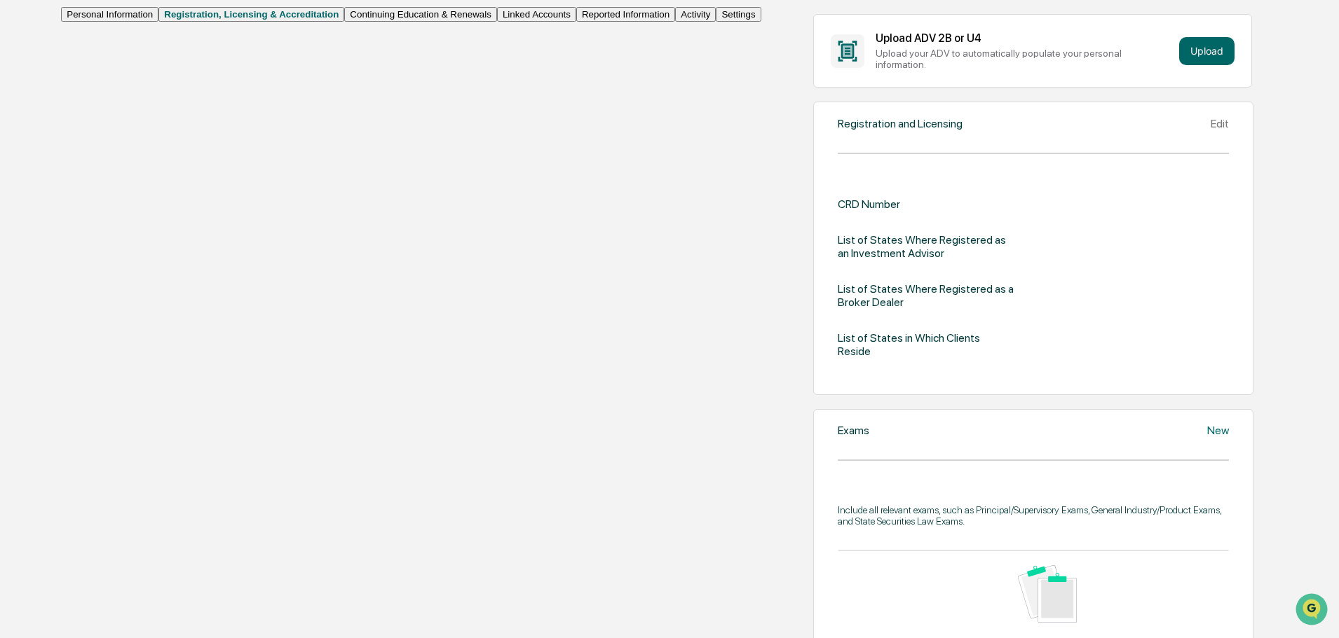
scroll to position [277, 0]
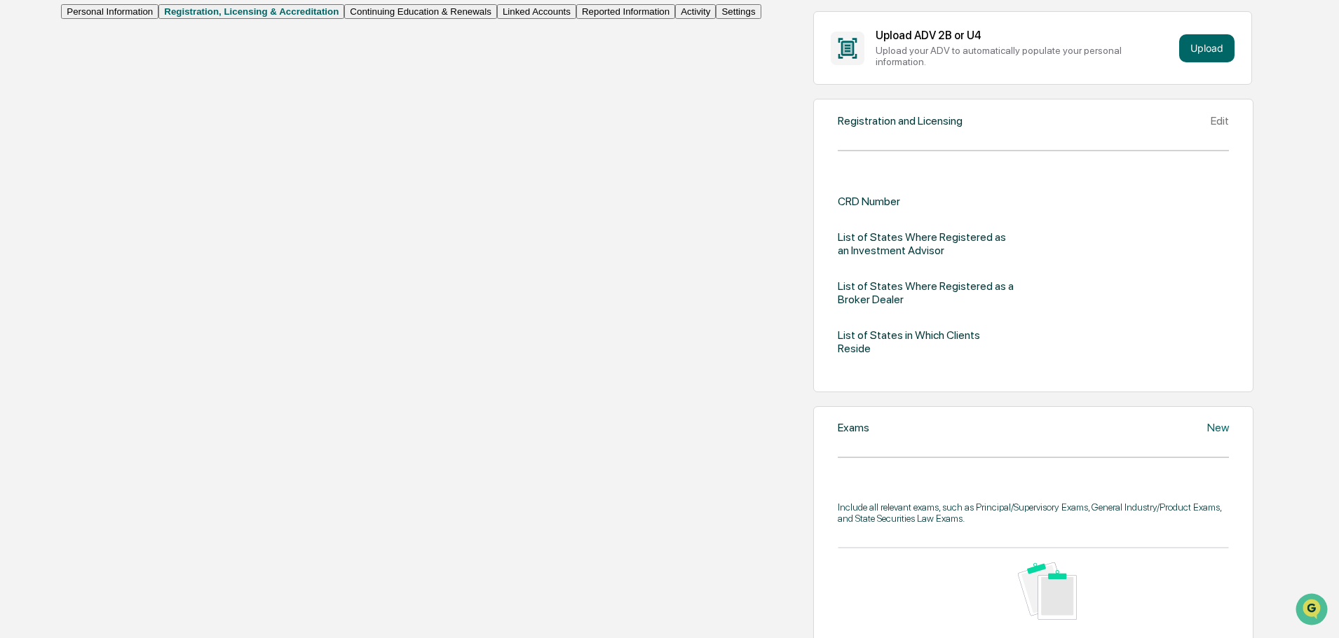
click at [344, 19] on button "Continuing Education & Renewals" at bounding box center [420, 11] width 153 height 15
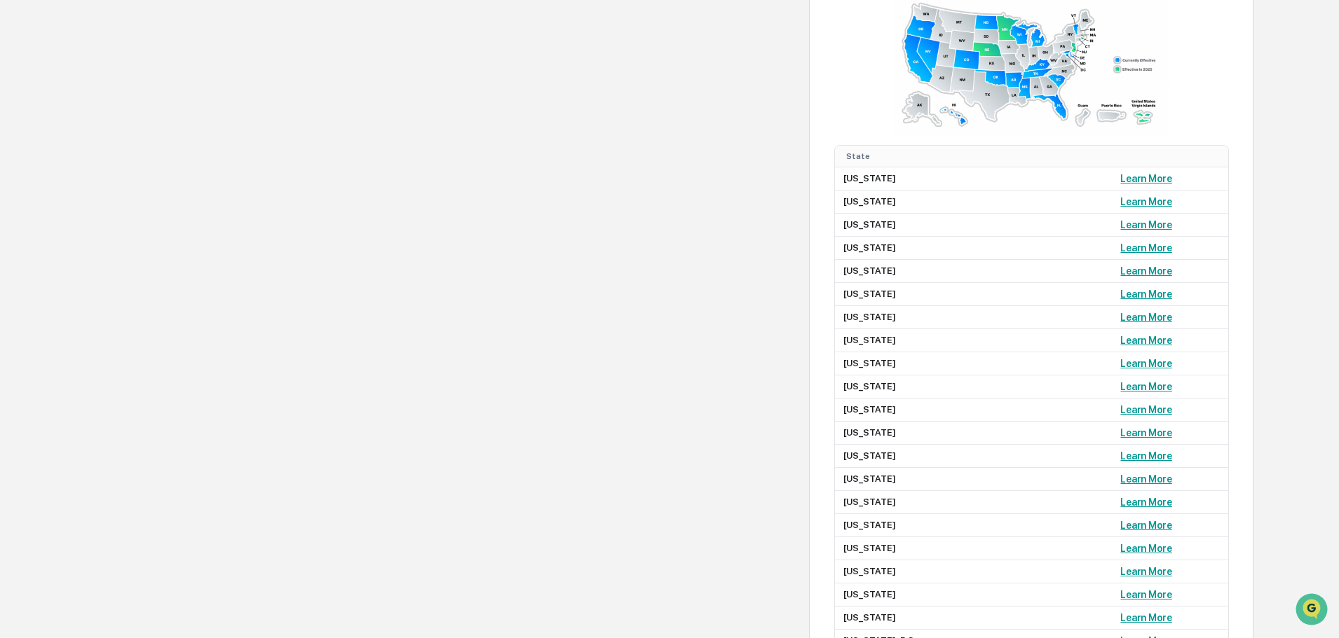
scroll to position [1118, 0]
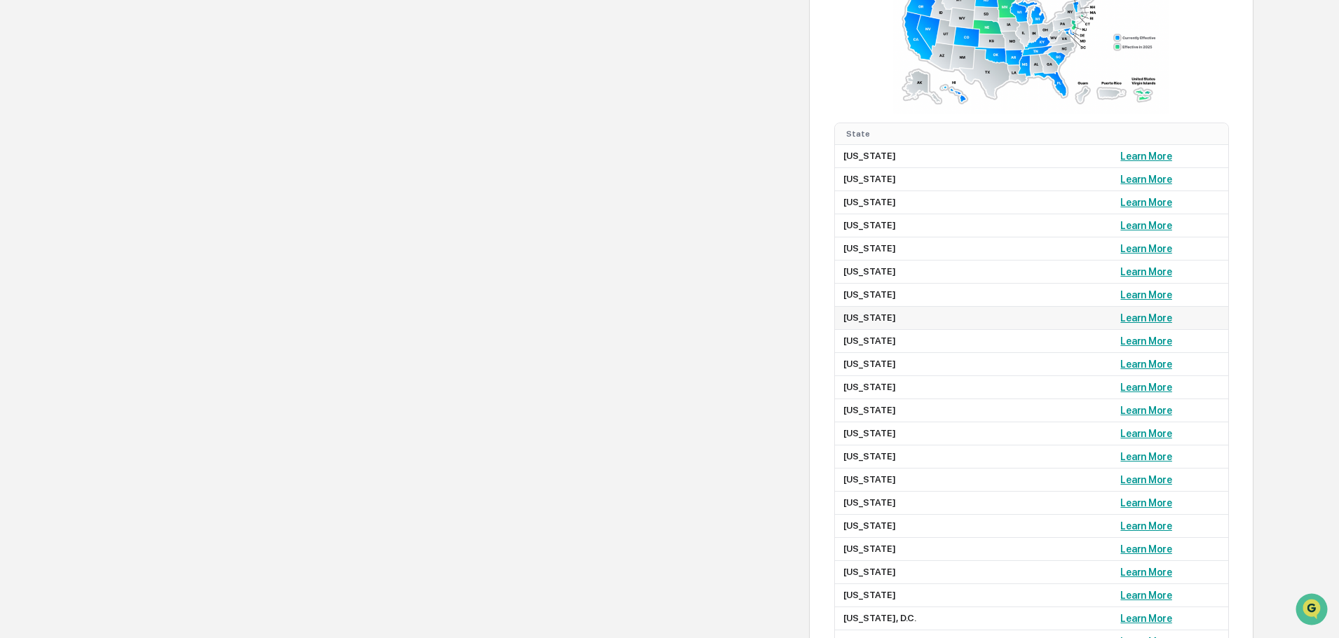
click at [1120, 324] on link "Learn More" at bounding box center [1145, 318] width 51 height 11
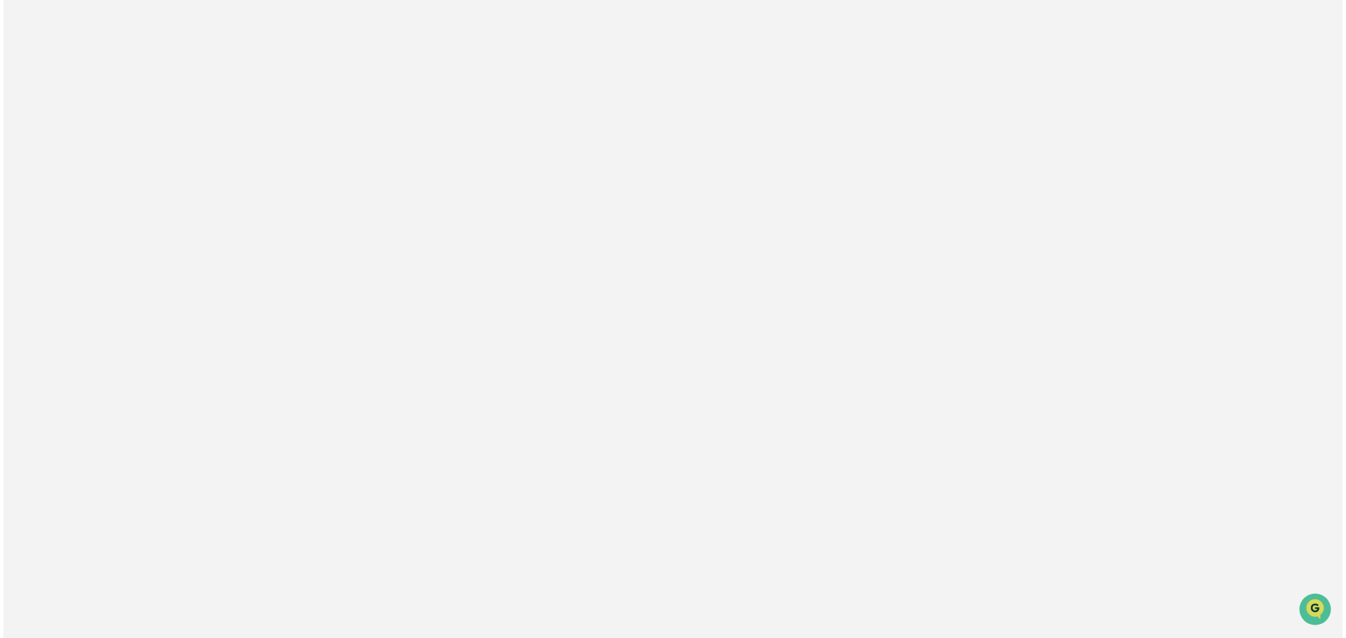
scroll to position [0, 0]
